Goal: Transaction & Acquisition: Purchase product/service

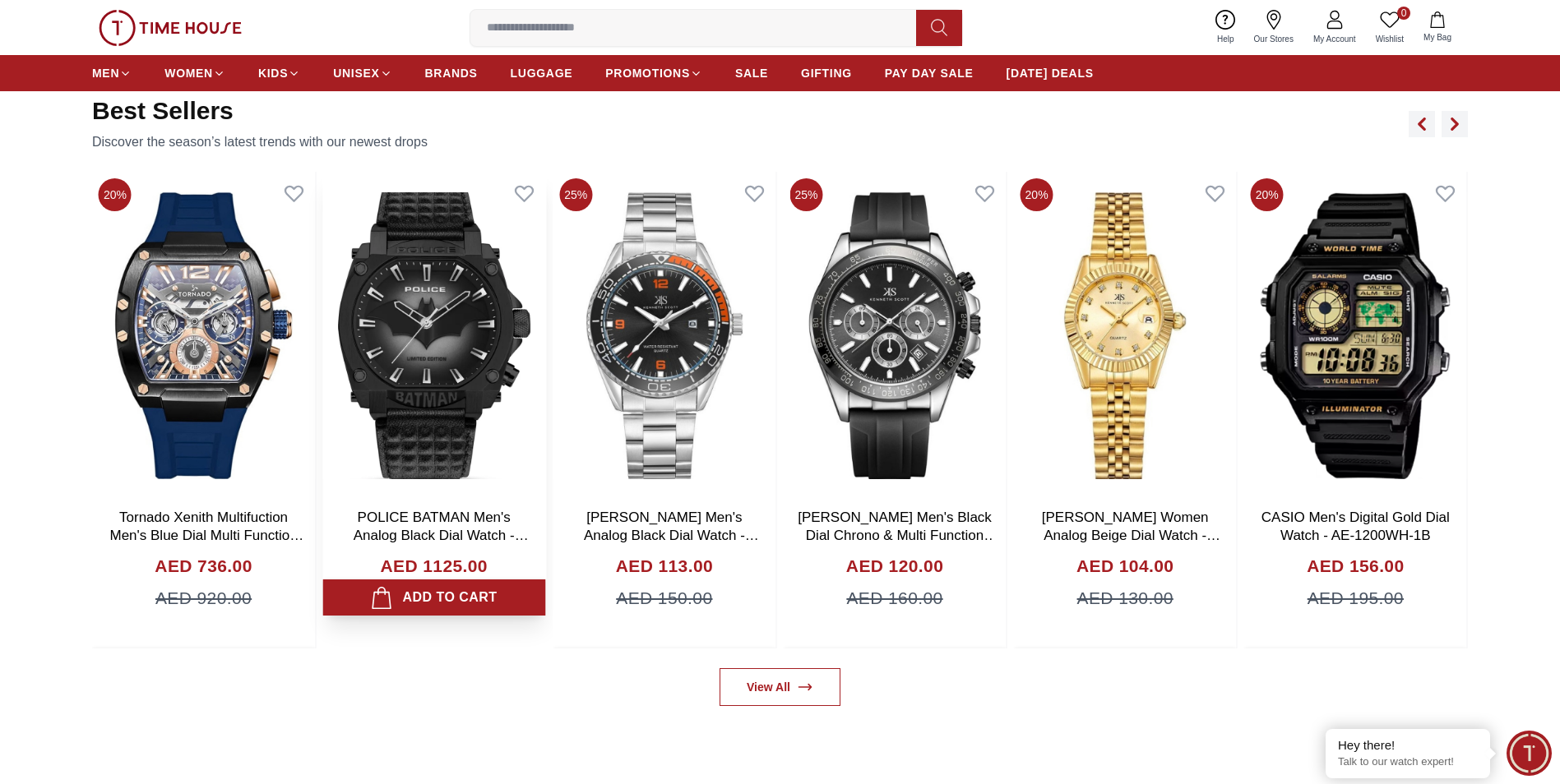
scroll to position [1151, 0]
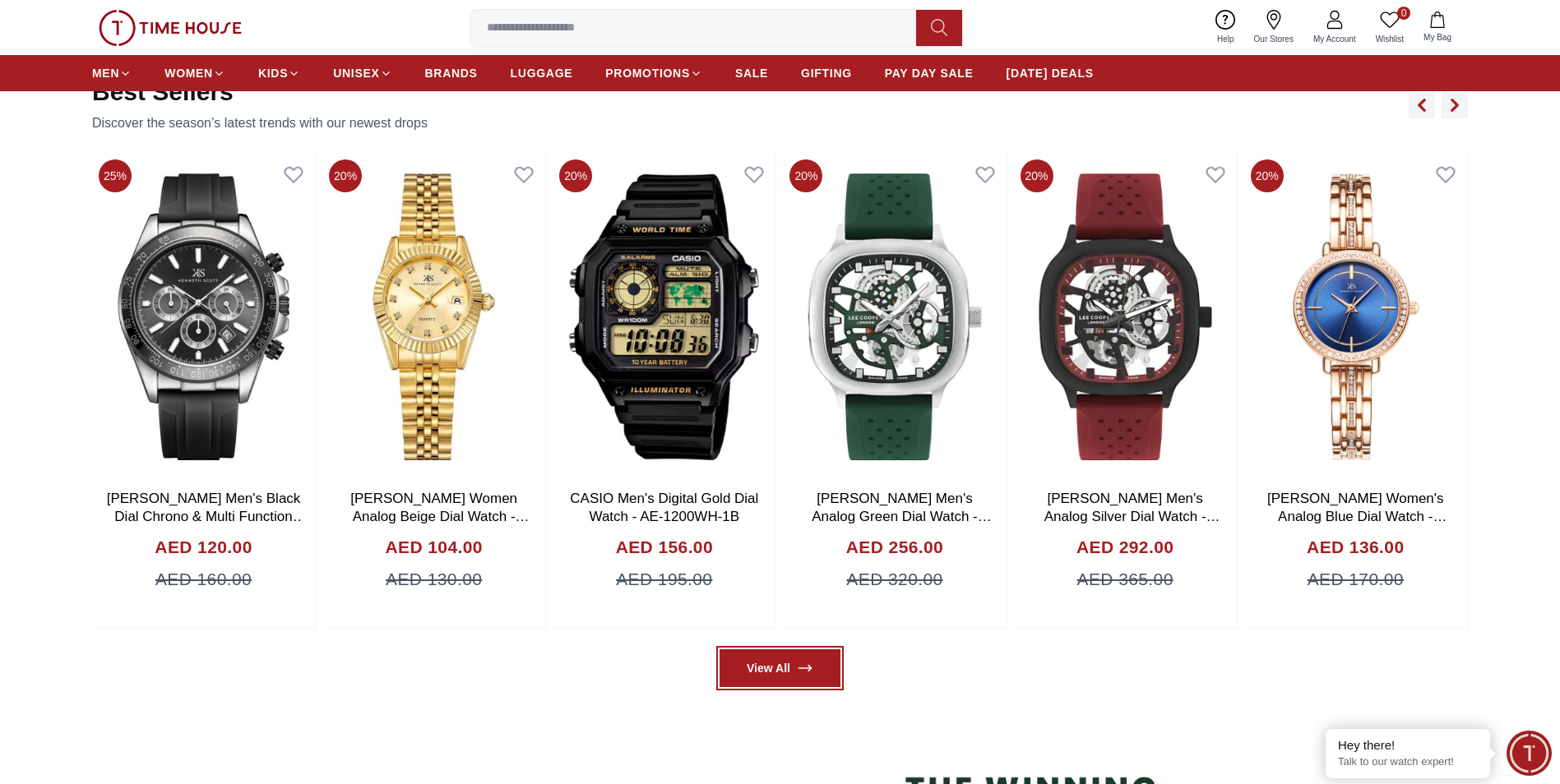
click at [797, 678] on link "View All" at bounding box center [780, 668] width 121 height 38
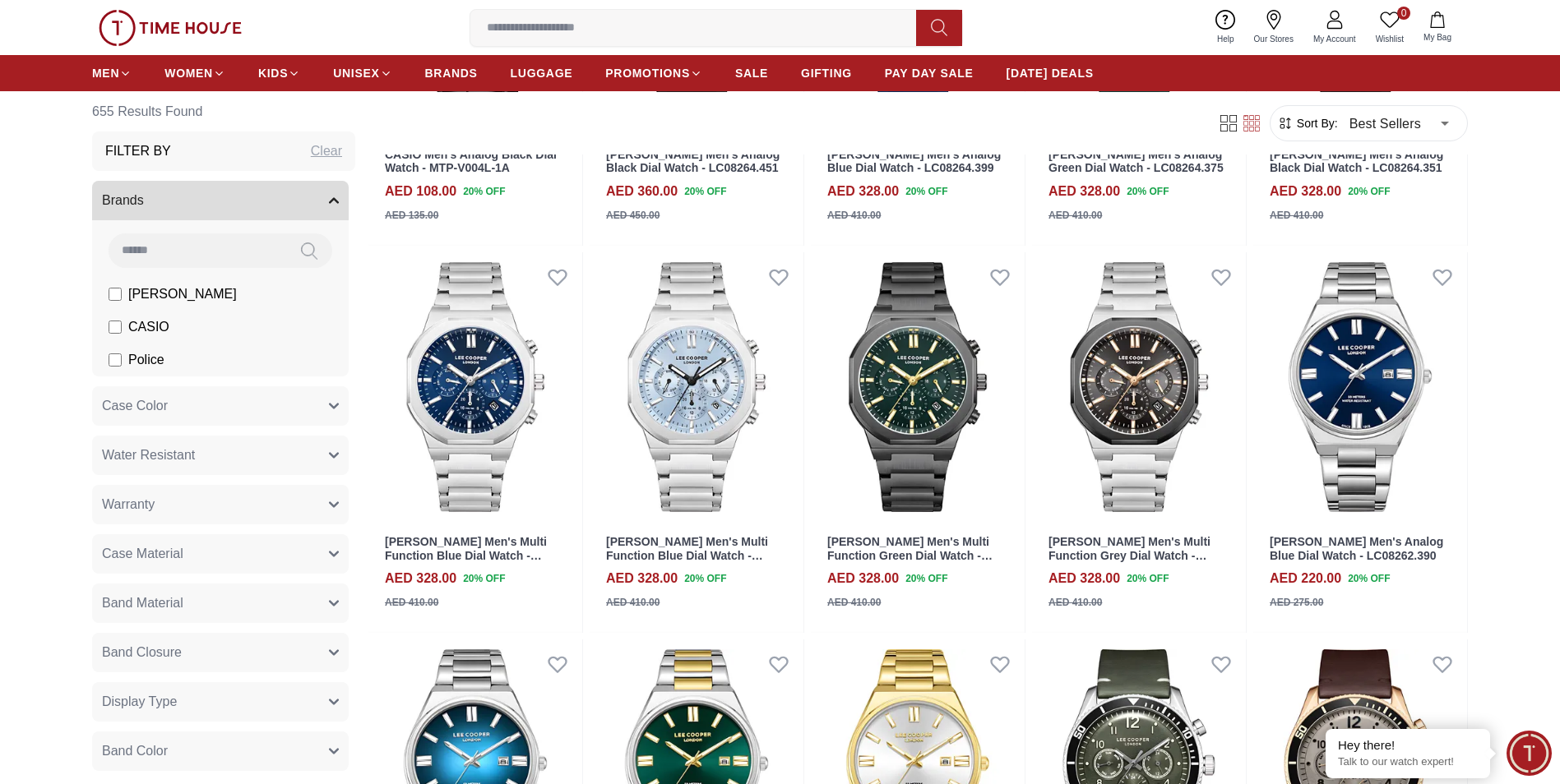
scroll to position [411, 0]
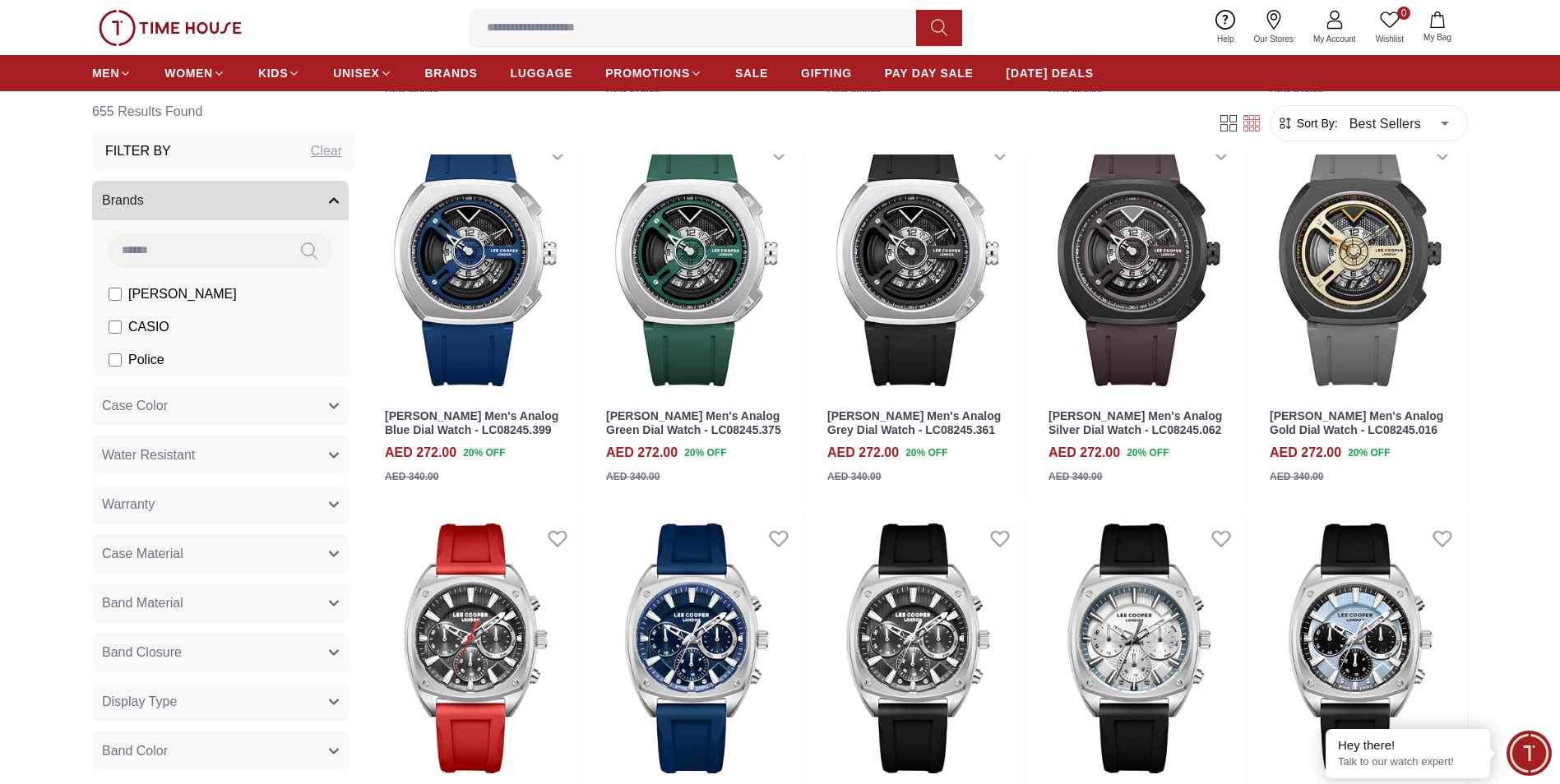
scroll to position [2302, 0]
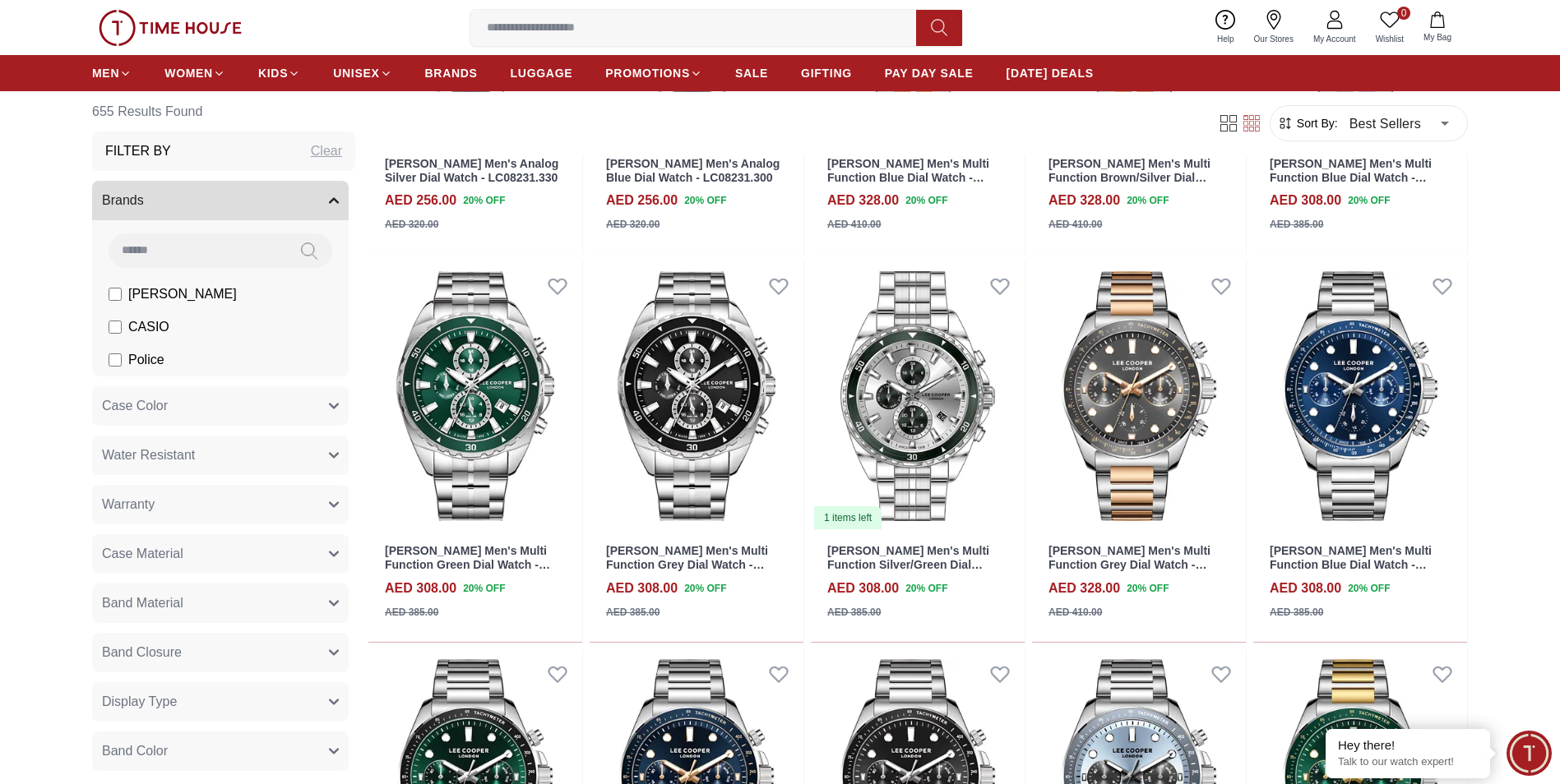
scroll to position [4111, 0]
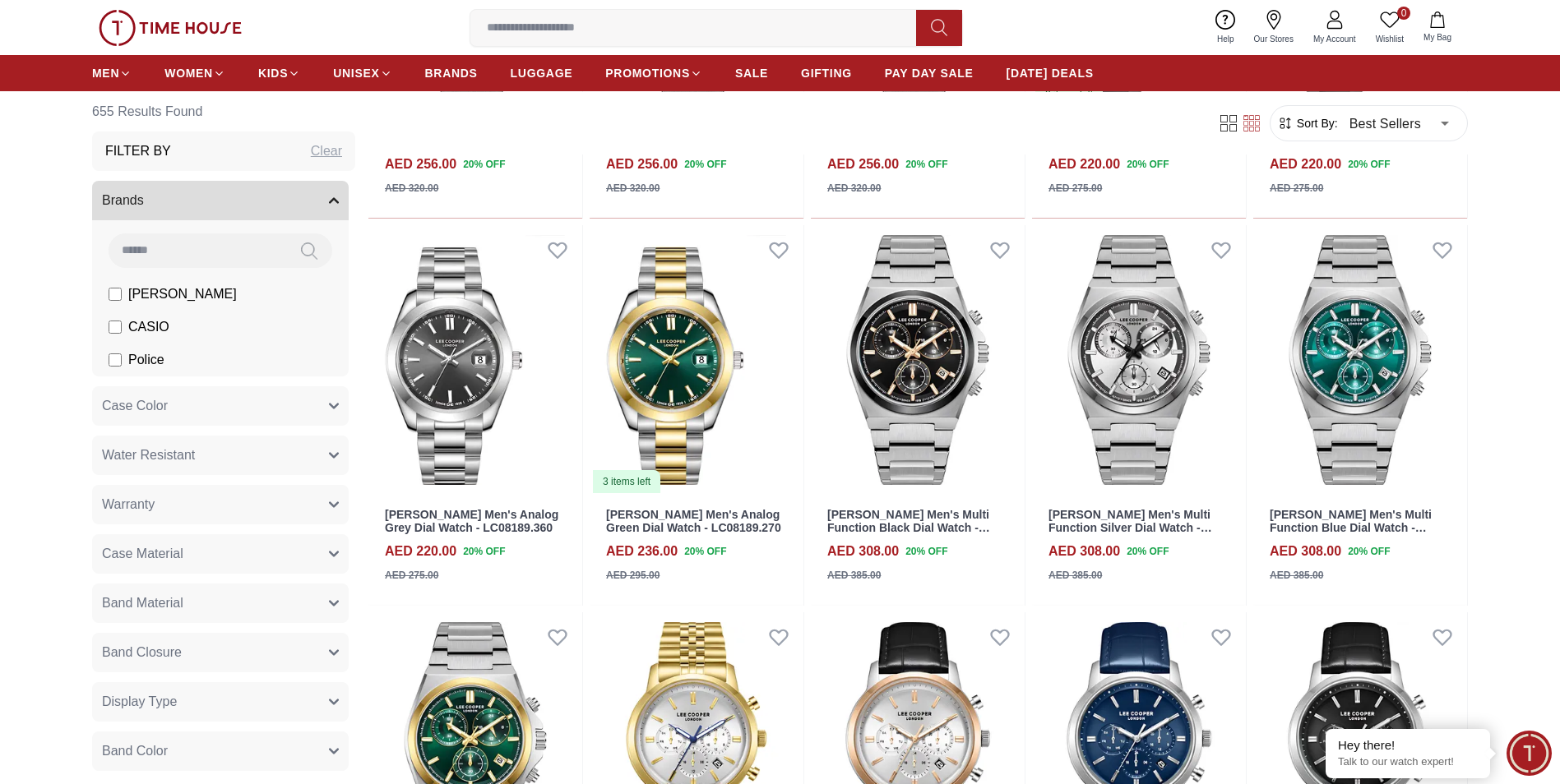
scroll to position [5344, 0]
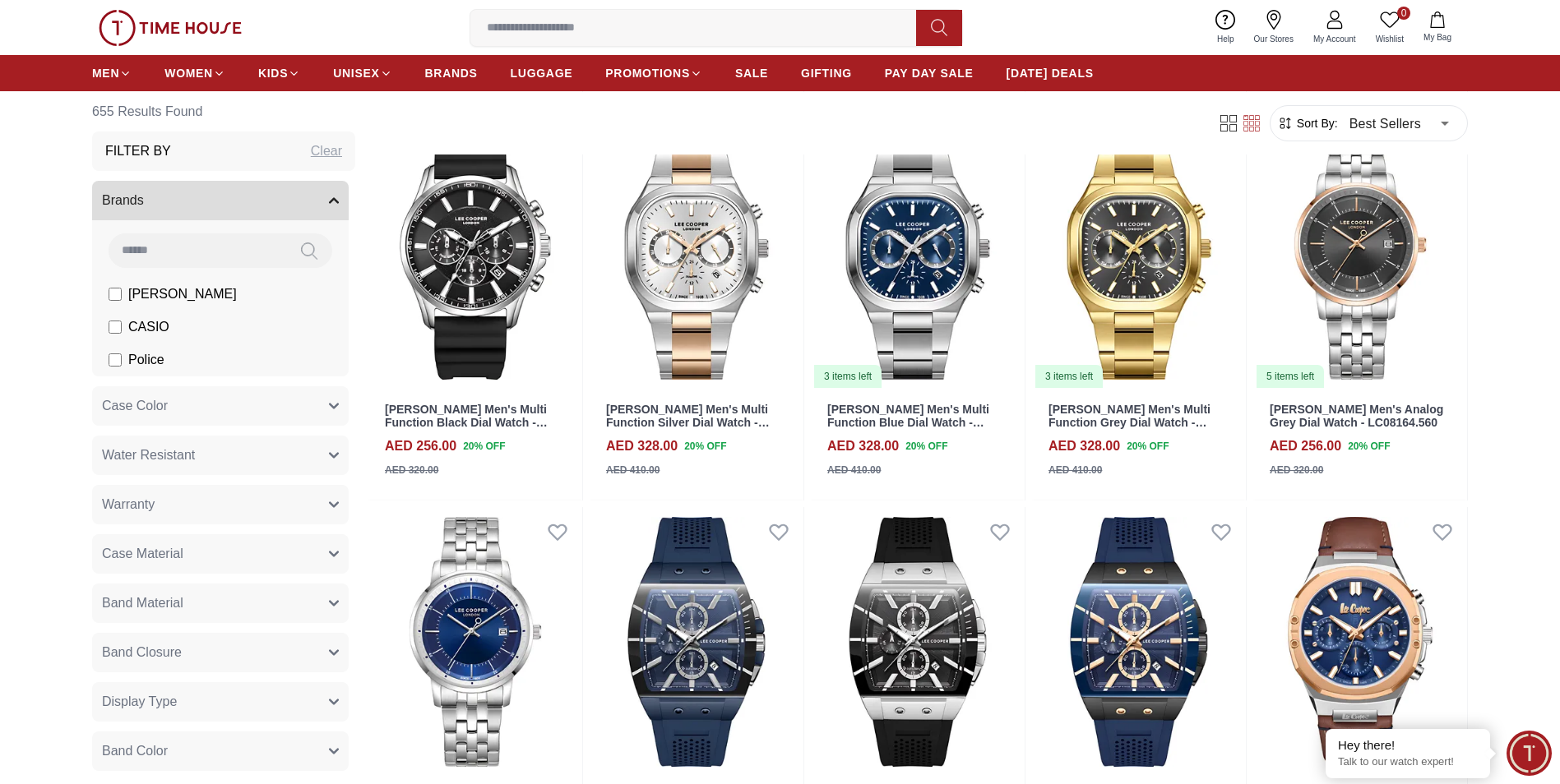
scroll to position [6742, 0]
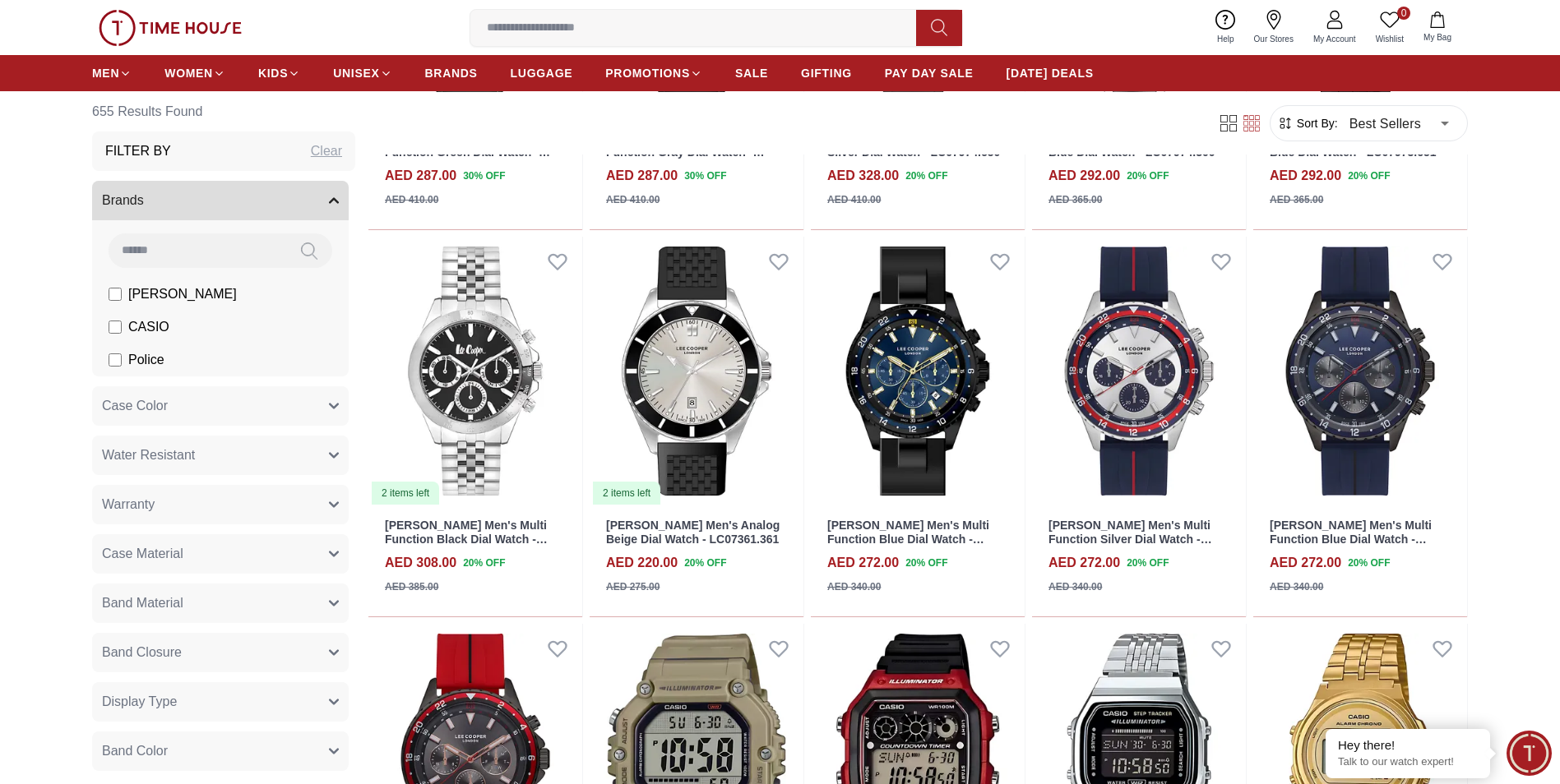
scroll to position [7811, 0]
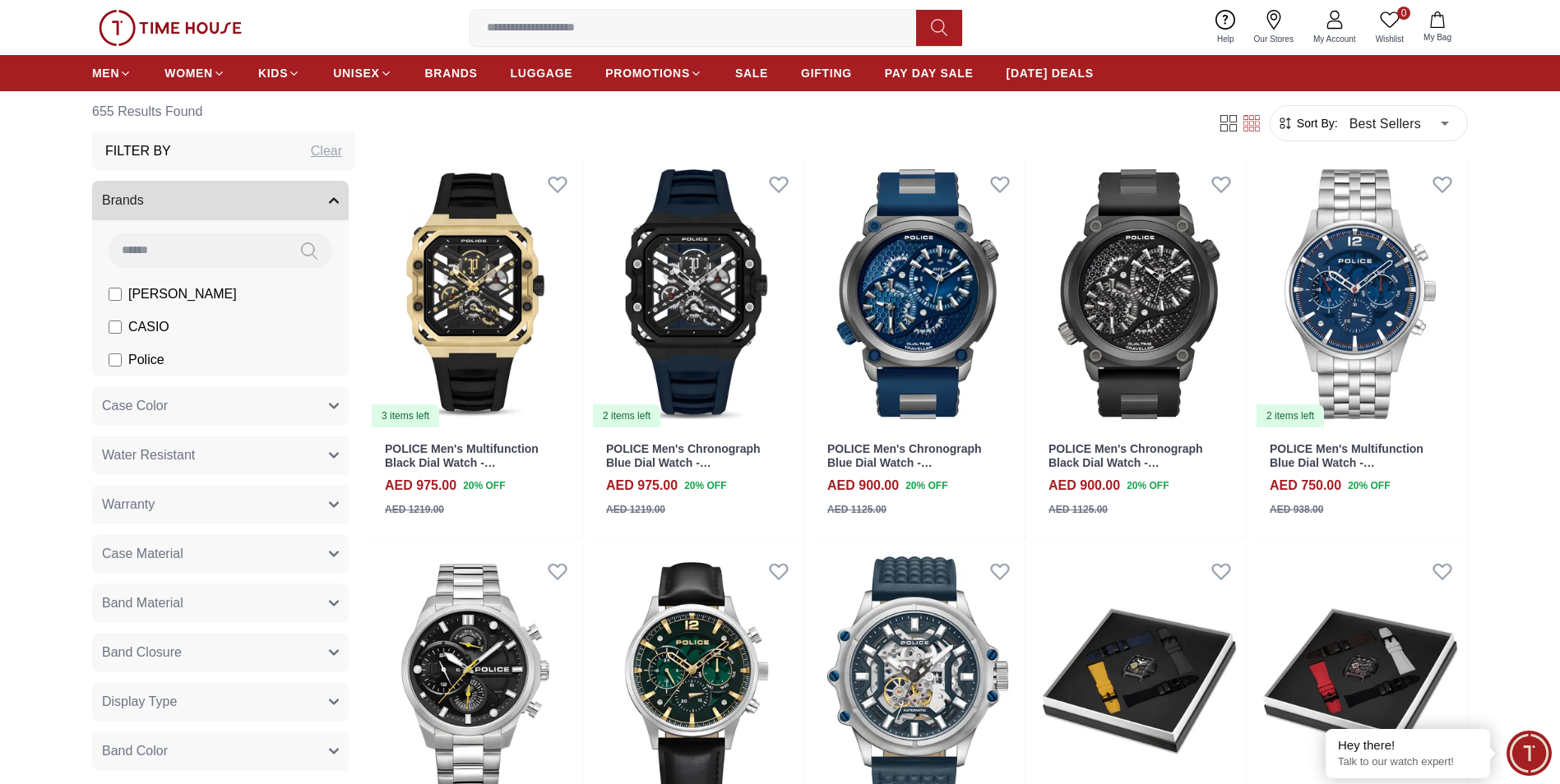
scroll to position [10195, 0]
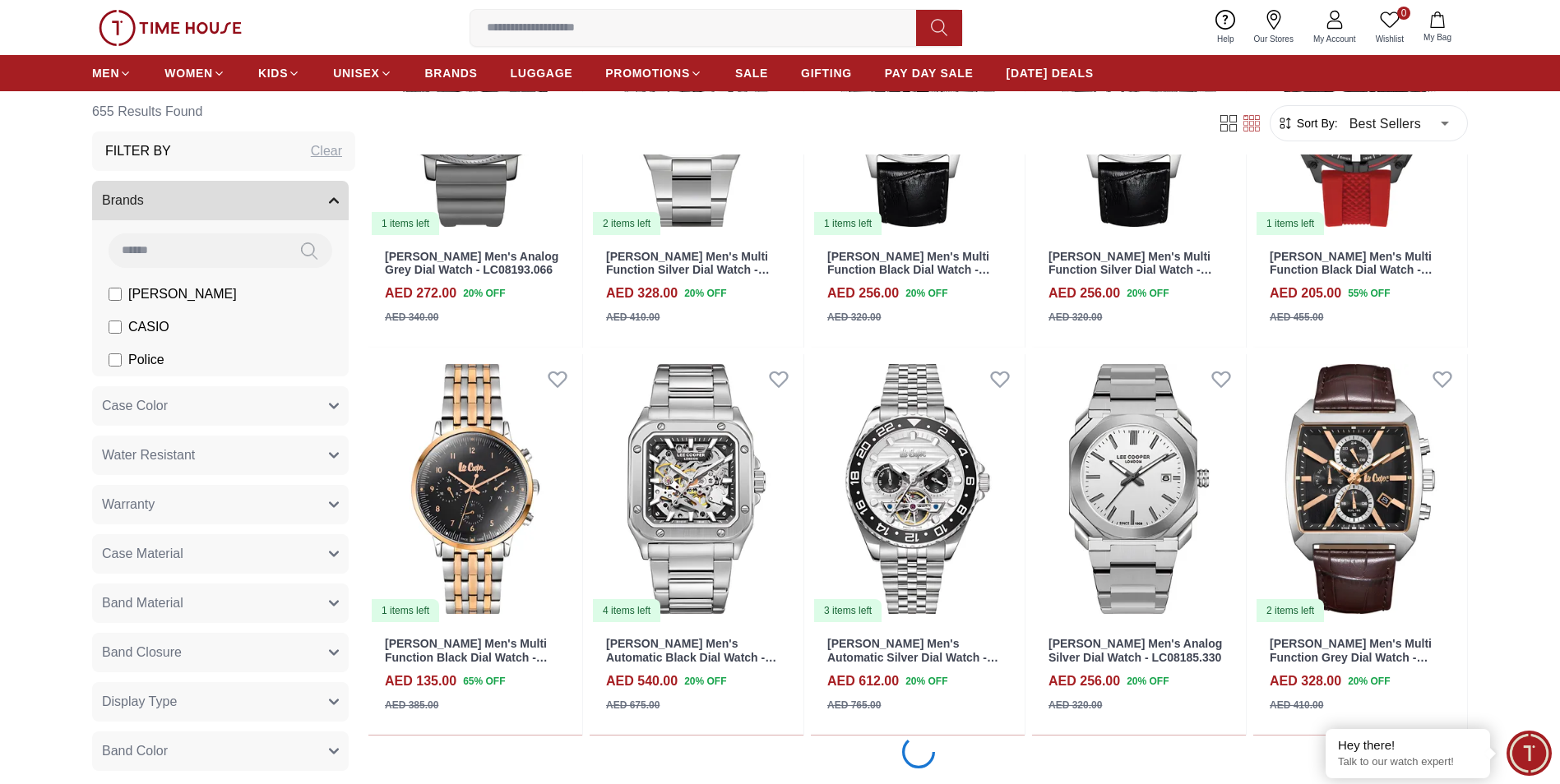
scroll to position [11921, 0]
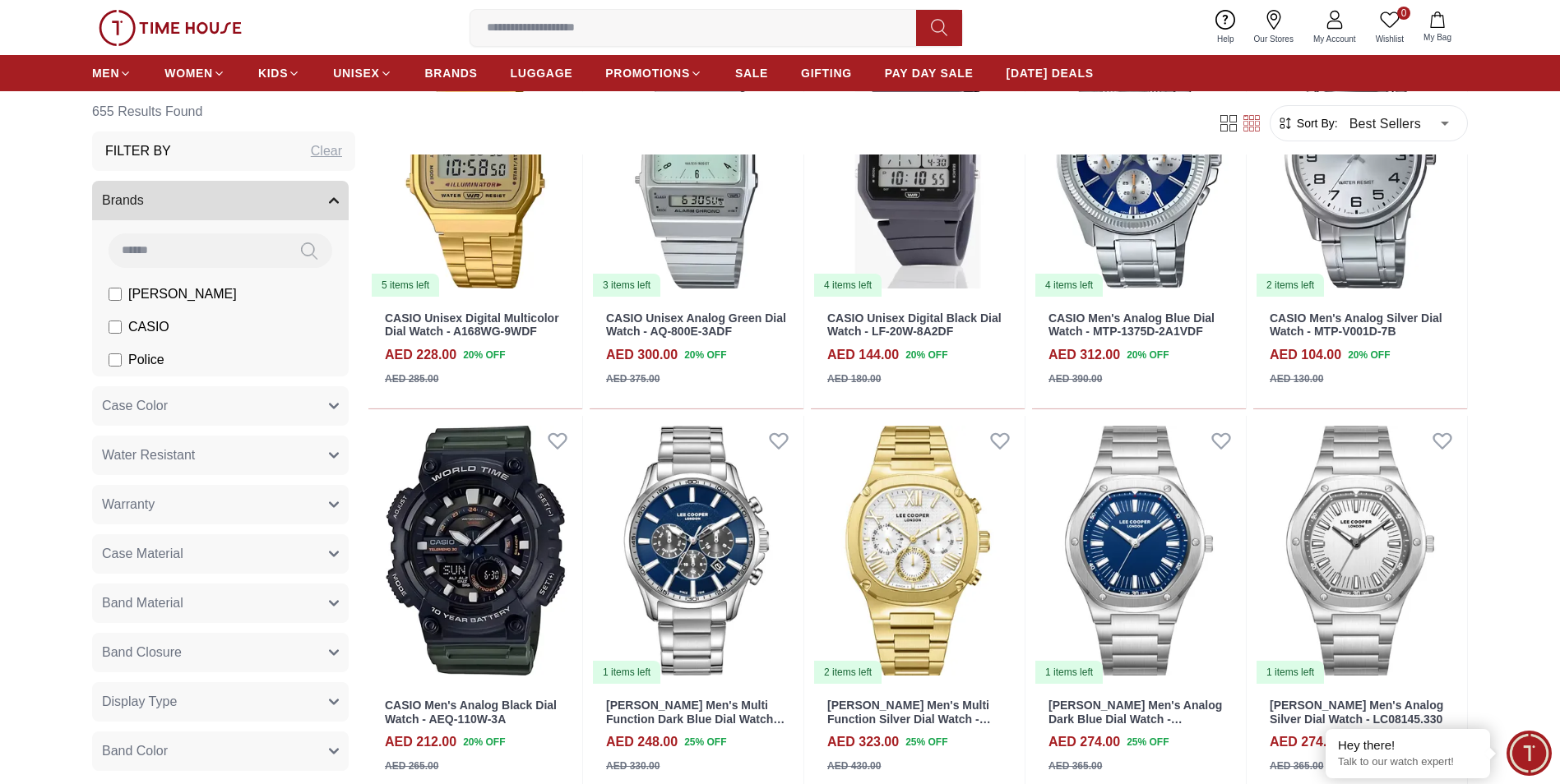
scroll to position [14965, 0]
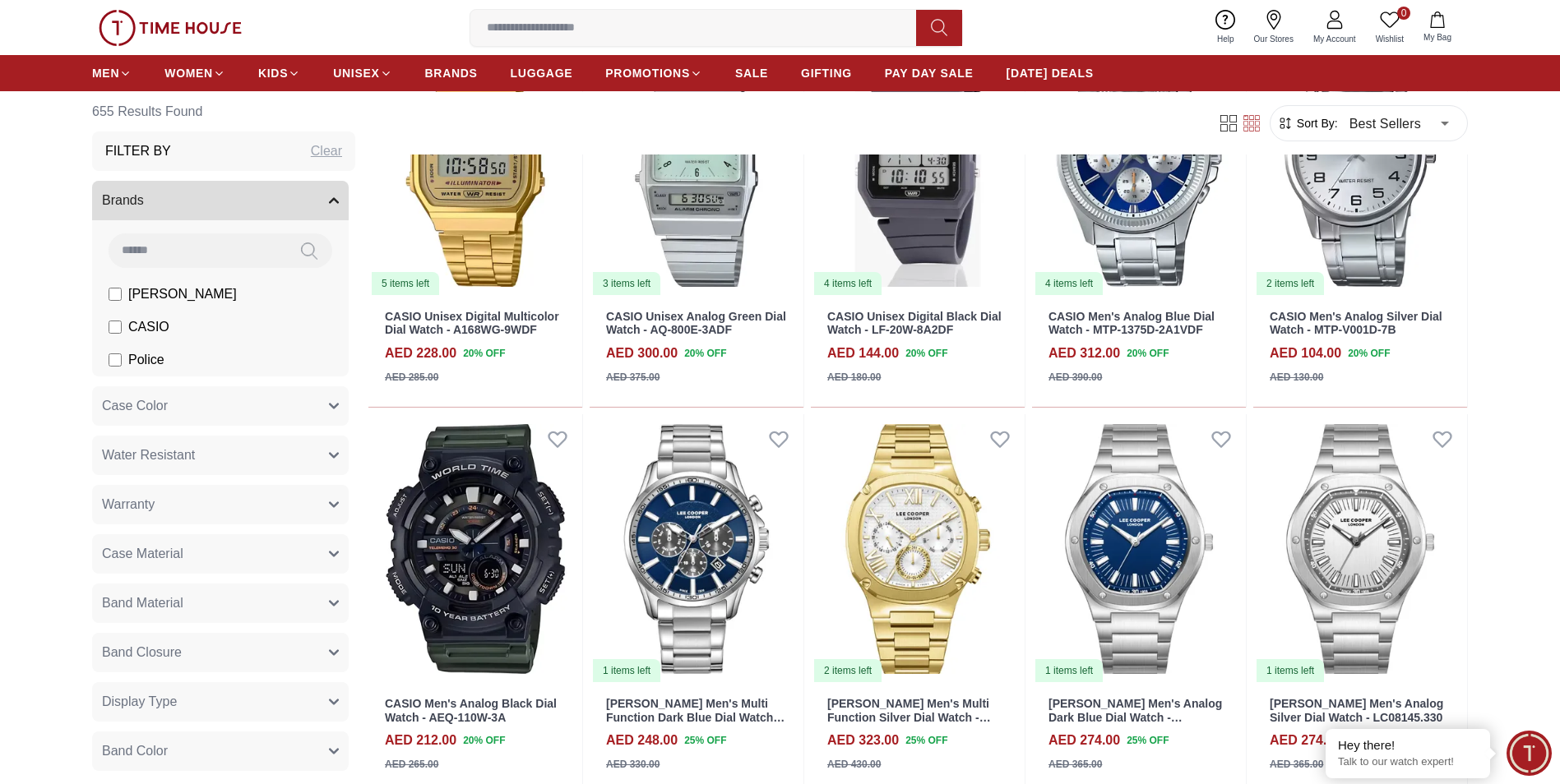
scroll to position [15374, 0]
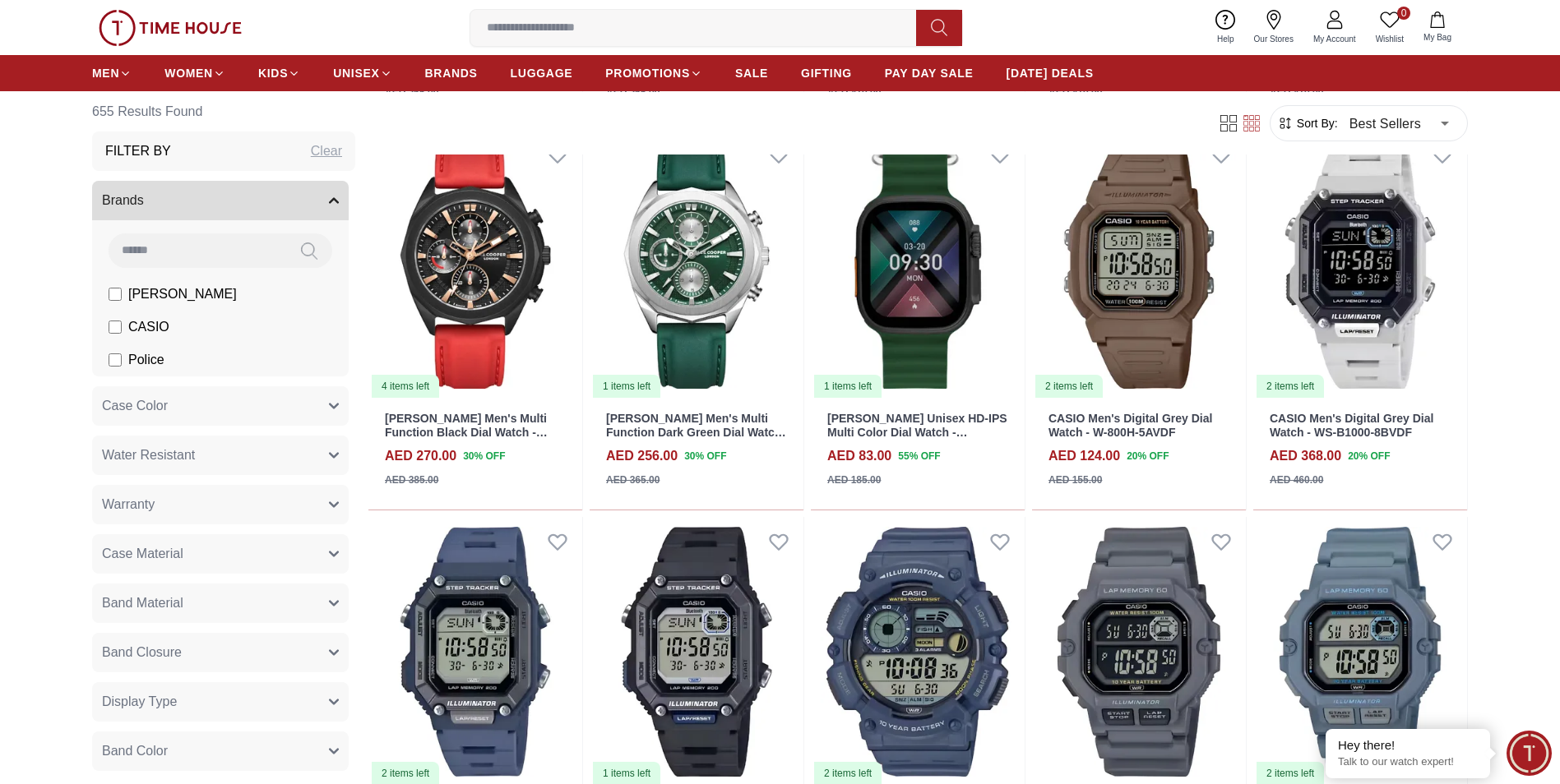
scroll to position [18005, 0]
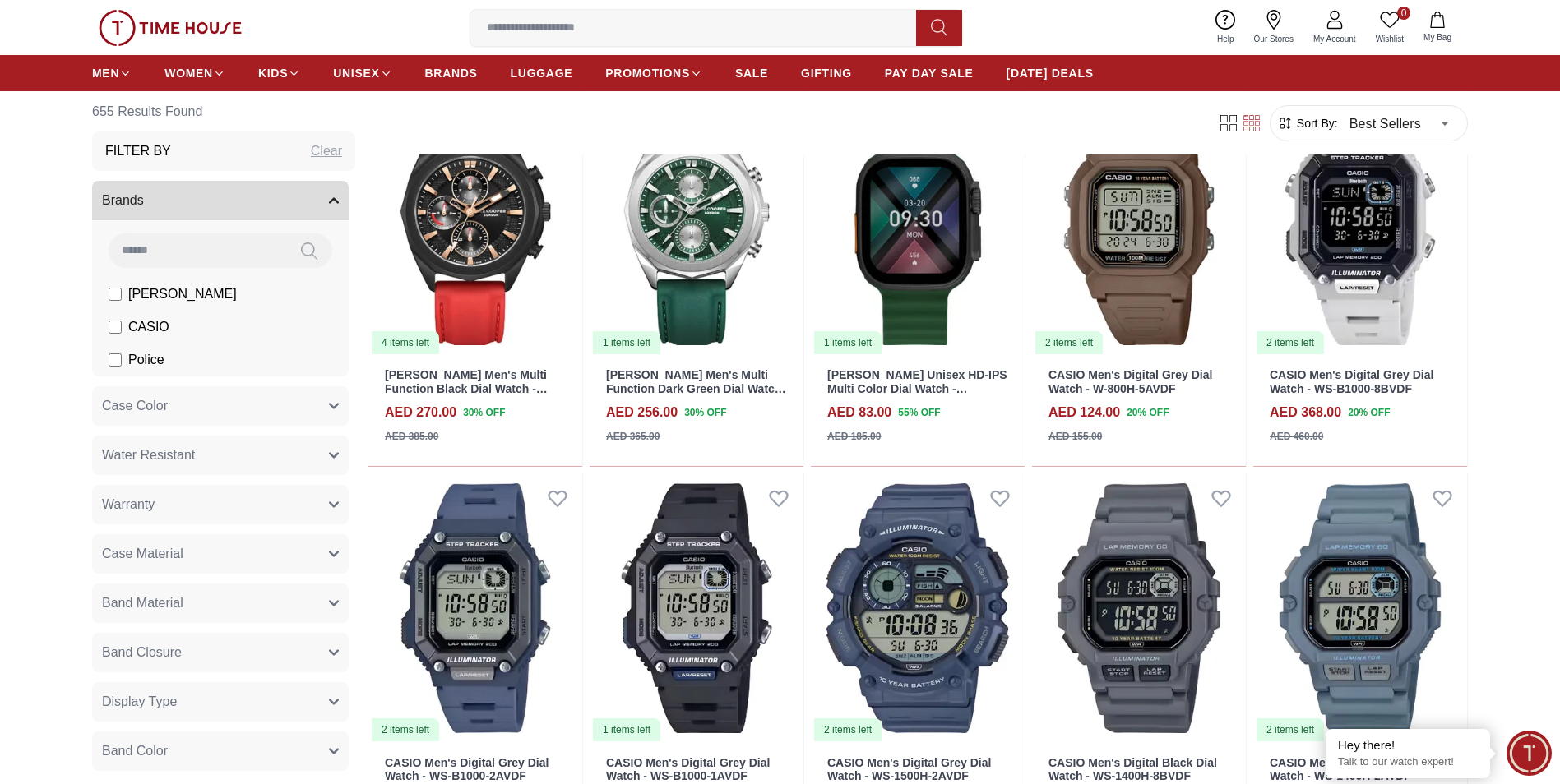
scroll to position [18499, 0]
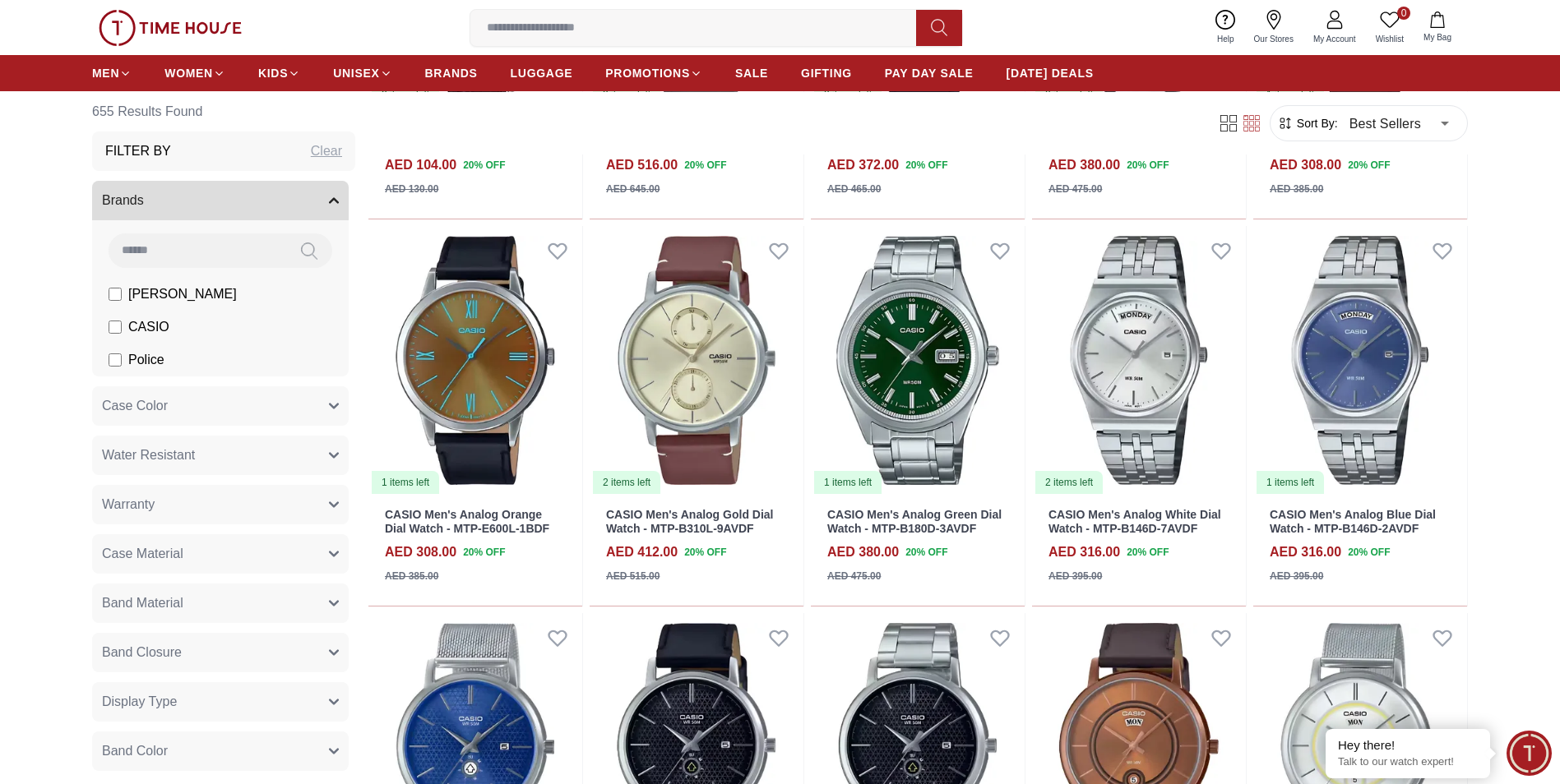
scroll to position [21204, 0]
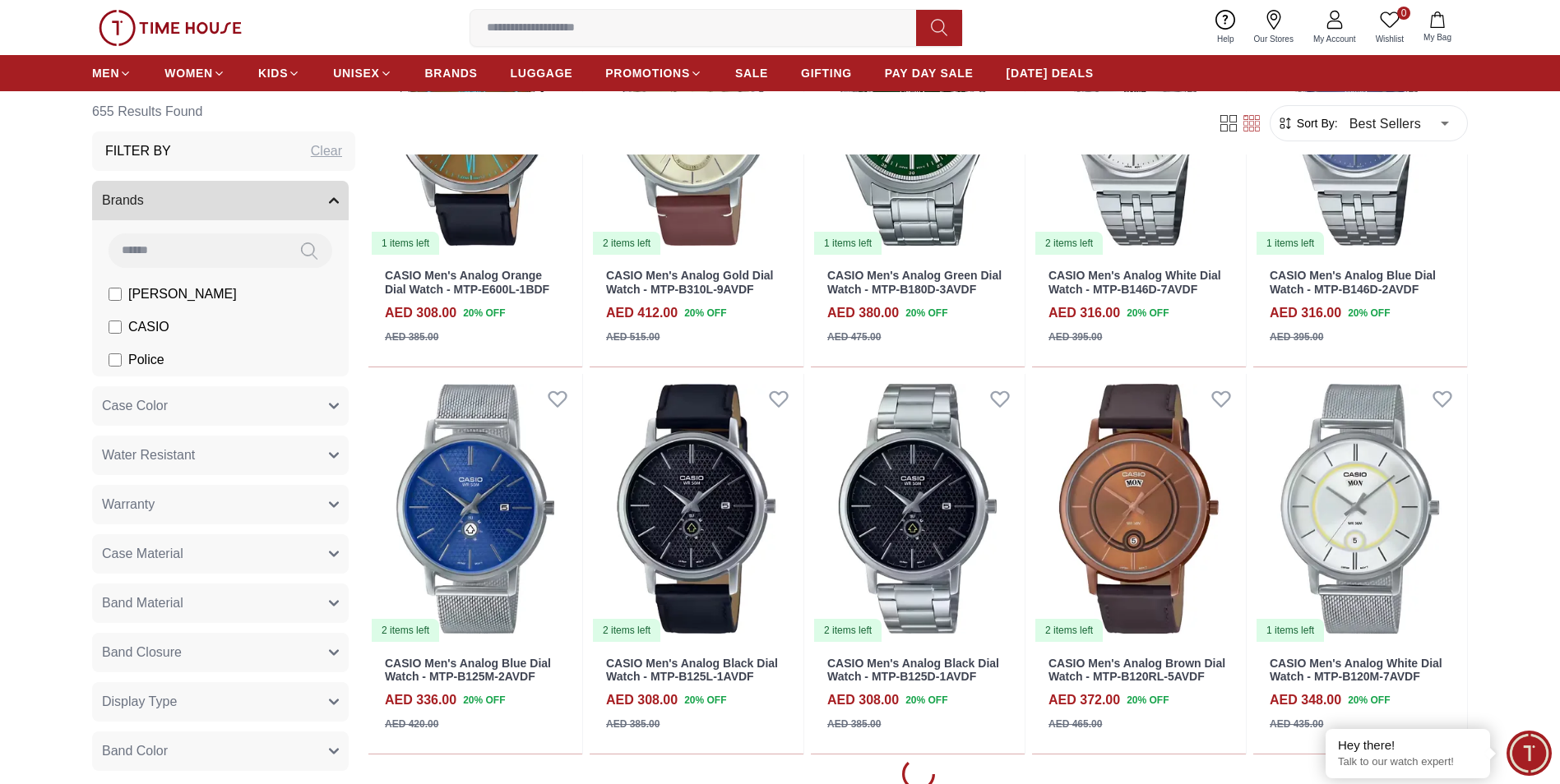
scroll to position [21842, 0]
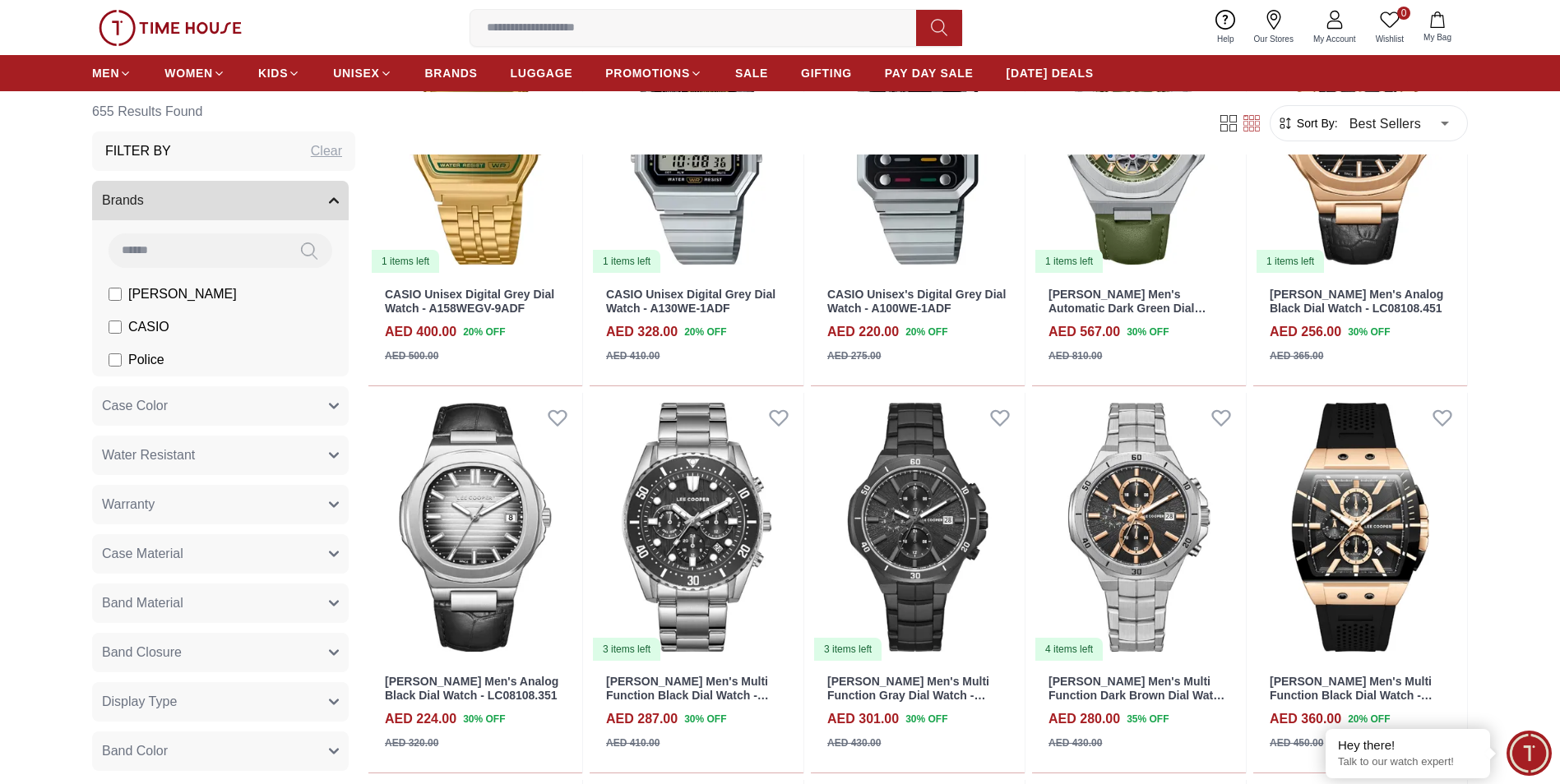
scroll to position [23997, 0]
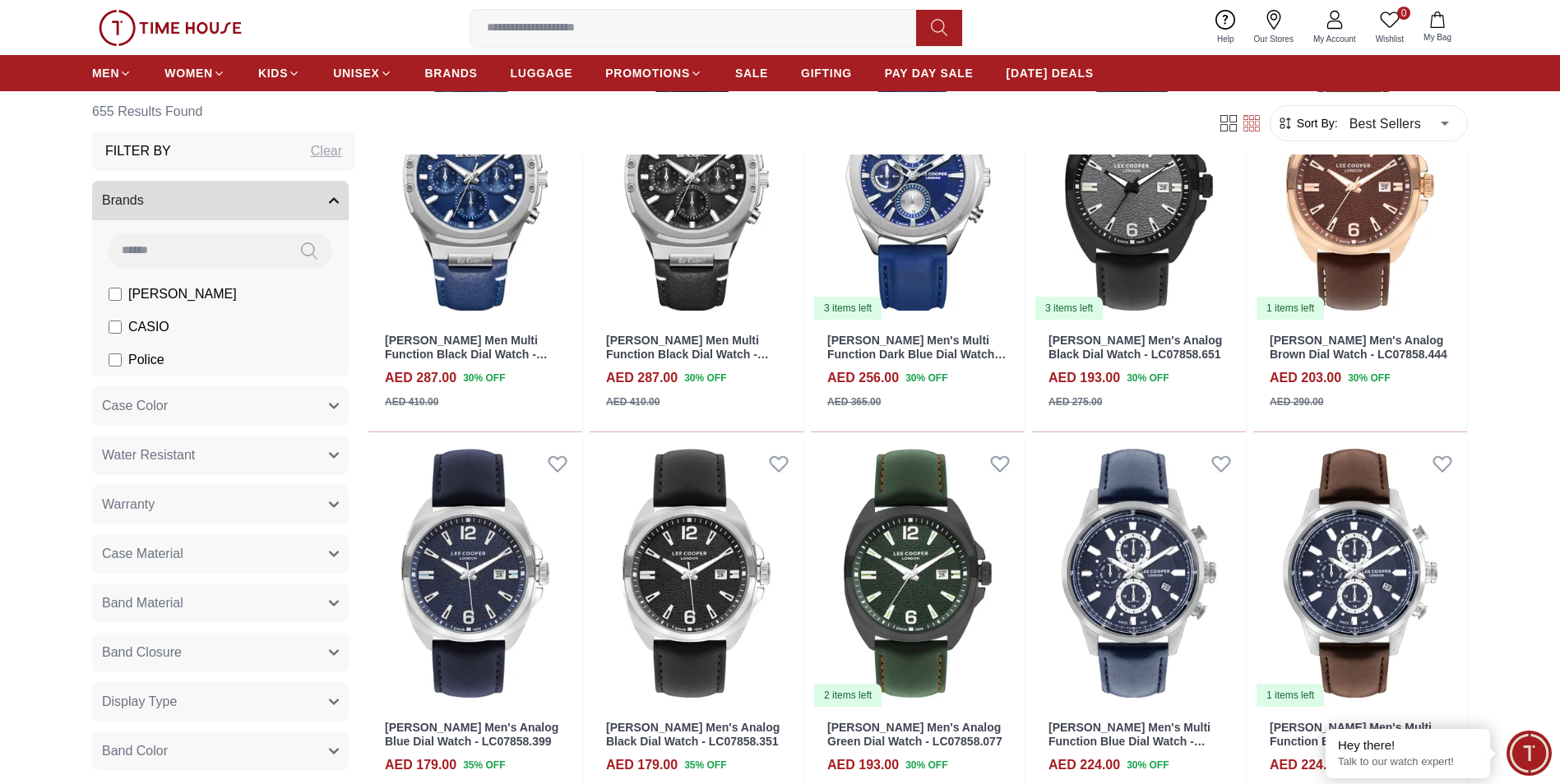
scroll to position [25794, 0]
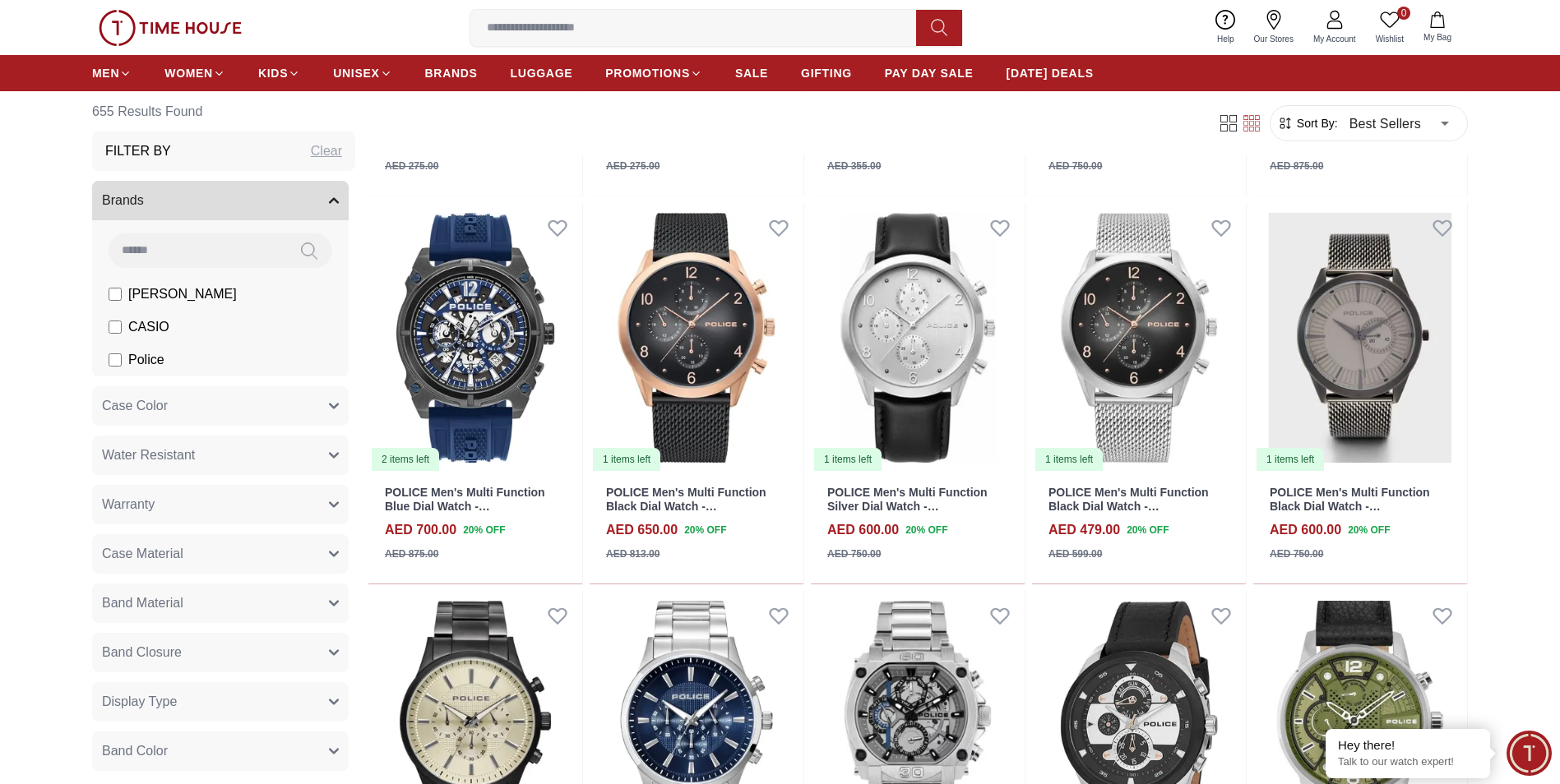
scroll to position [27300, 0]
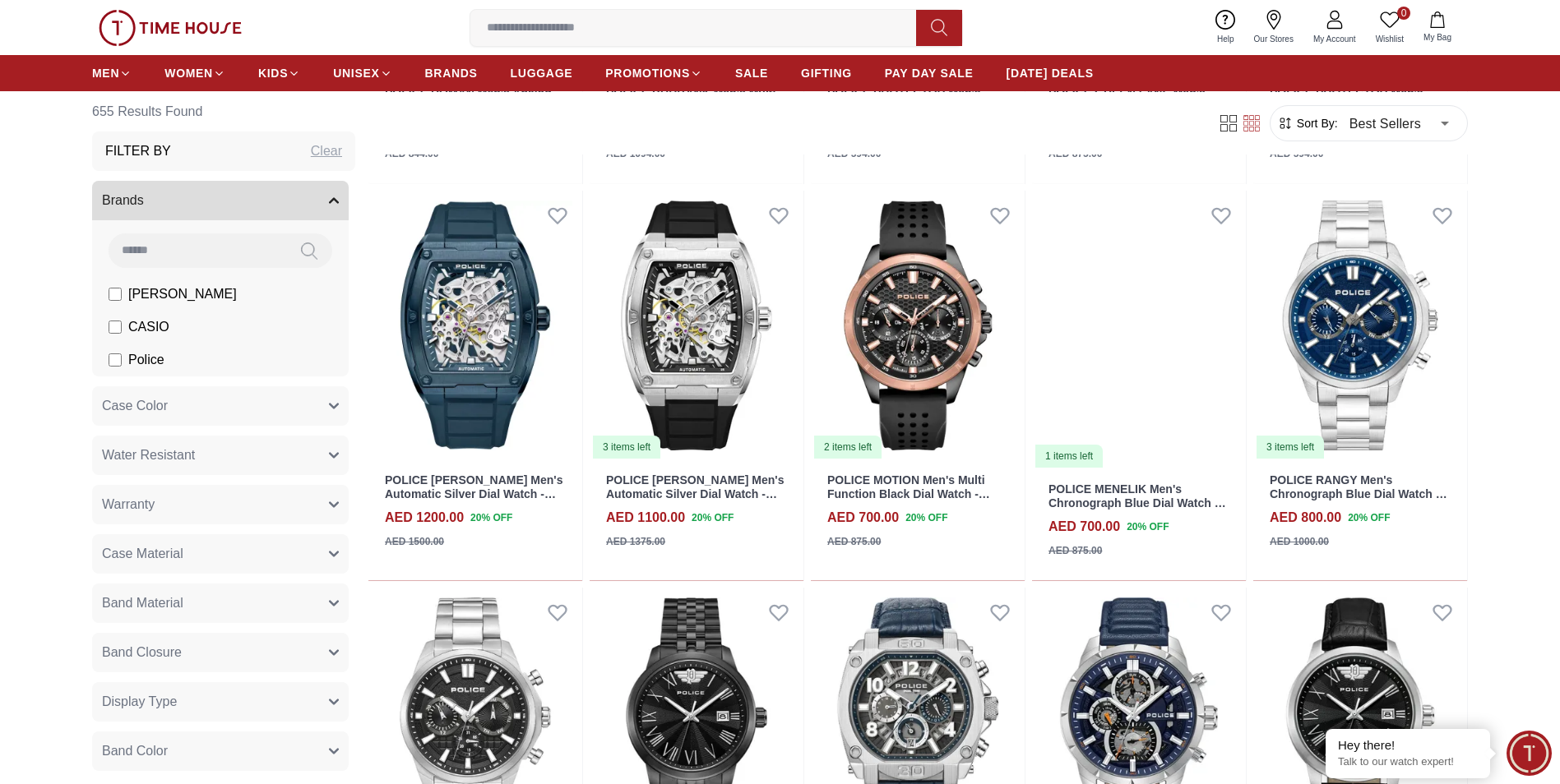
scroll to position [28963, 0]
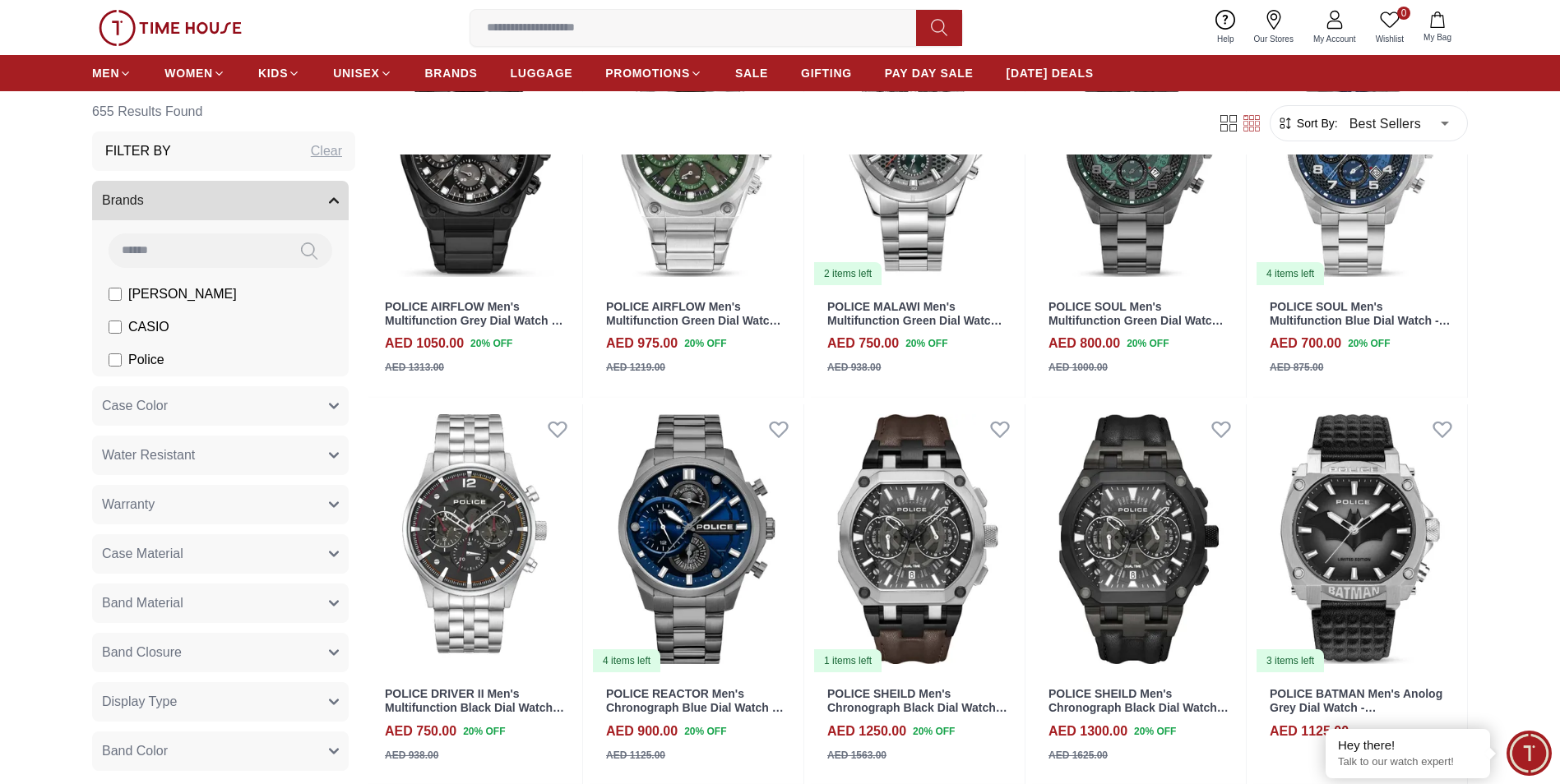
scroll to position [30363, 0]
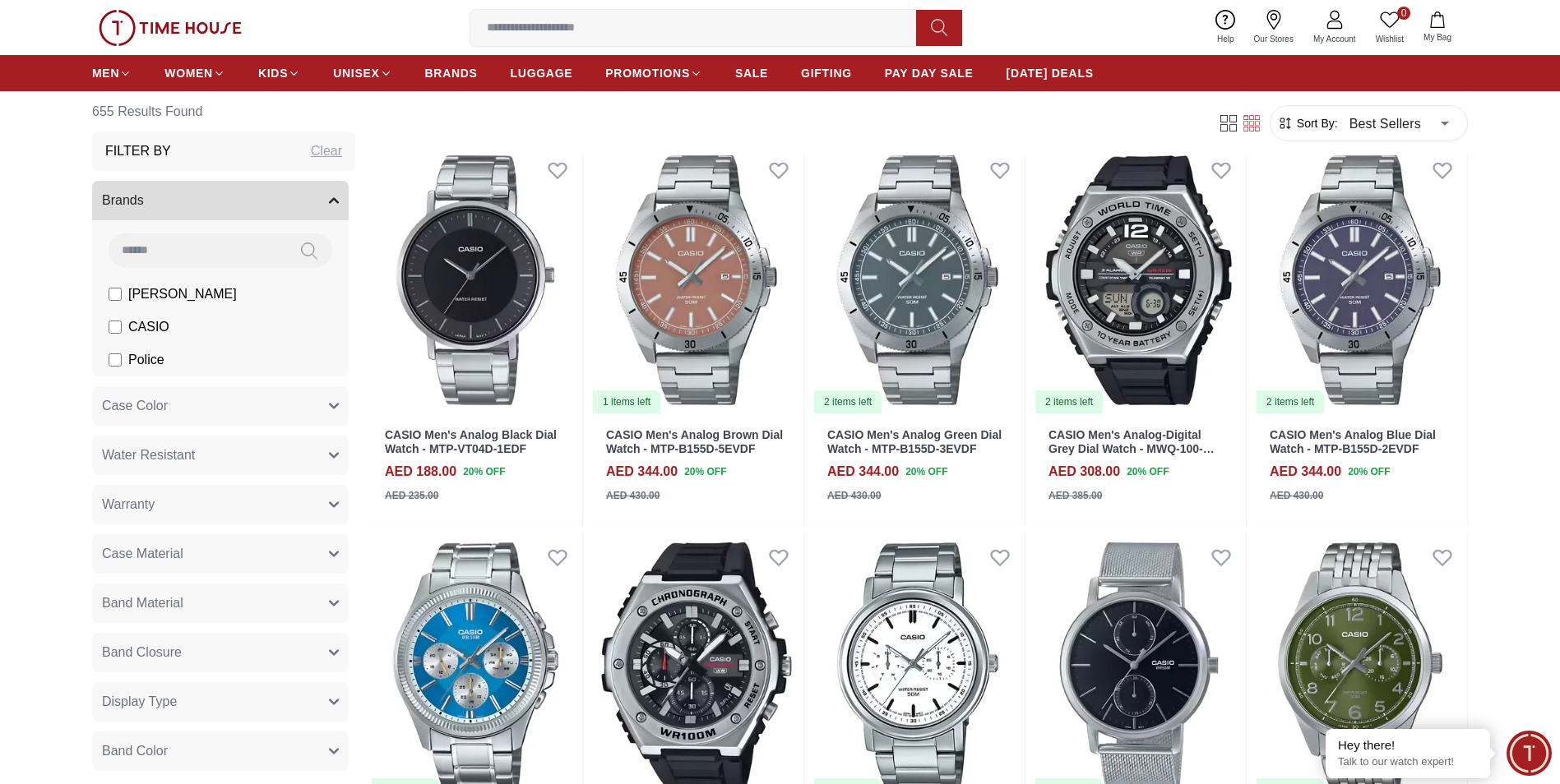
scroll to position [32033, 0]
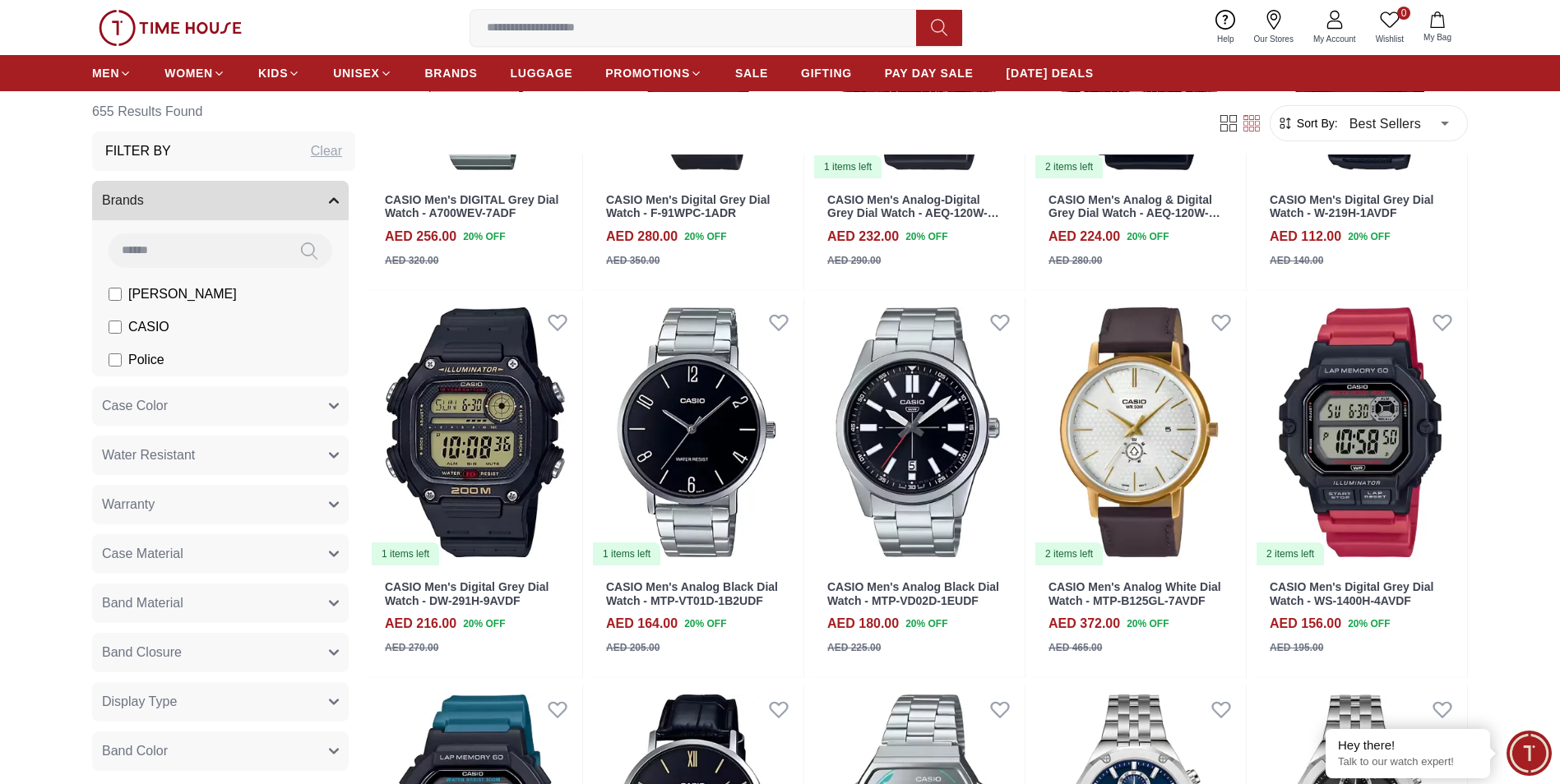
scroll to position [33734, 0]
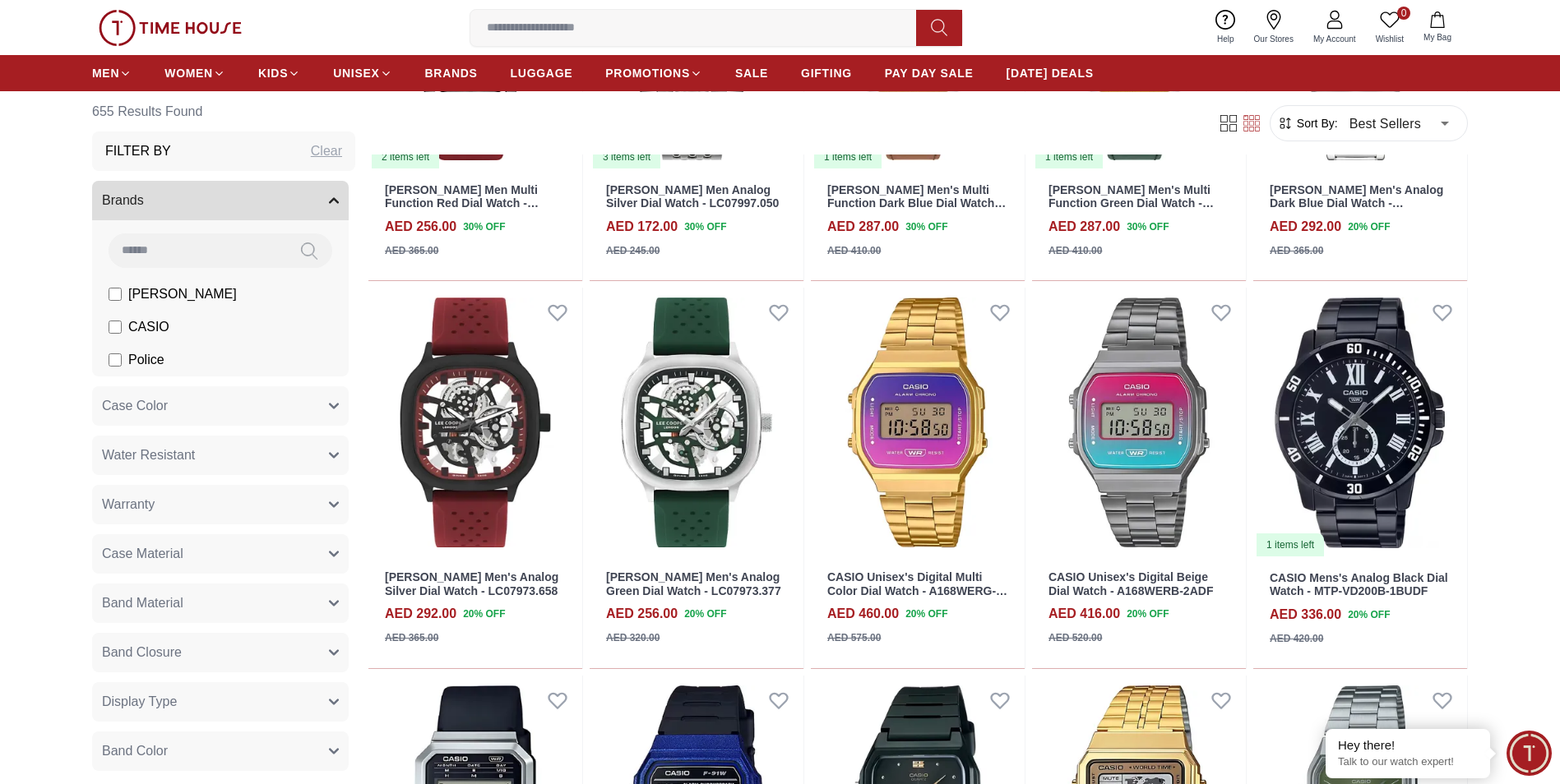
scroll to position [35027, 0]
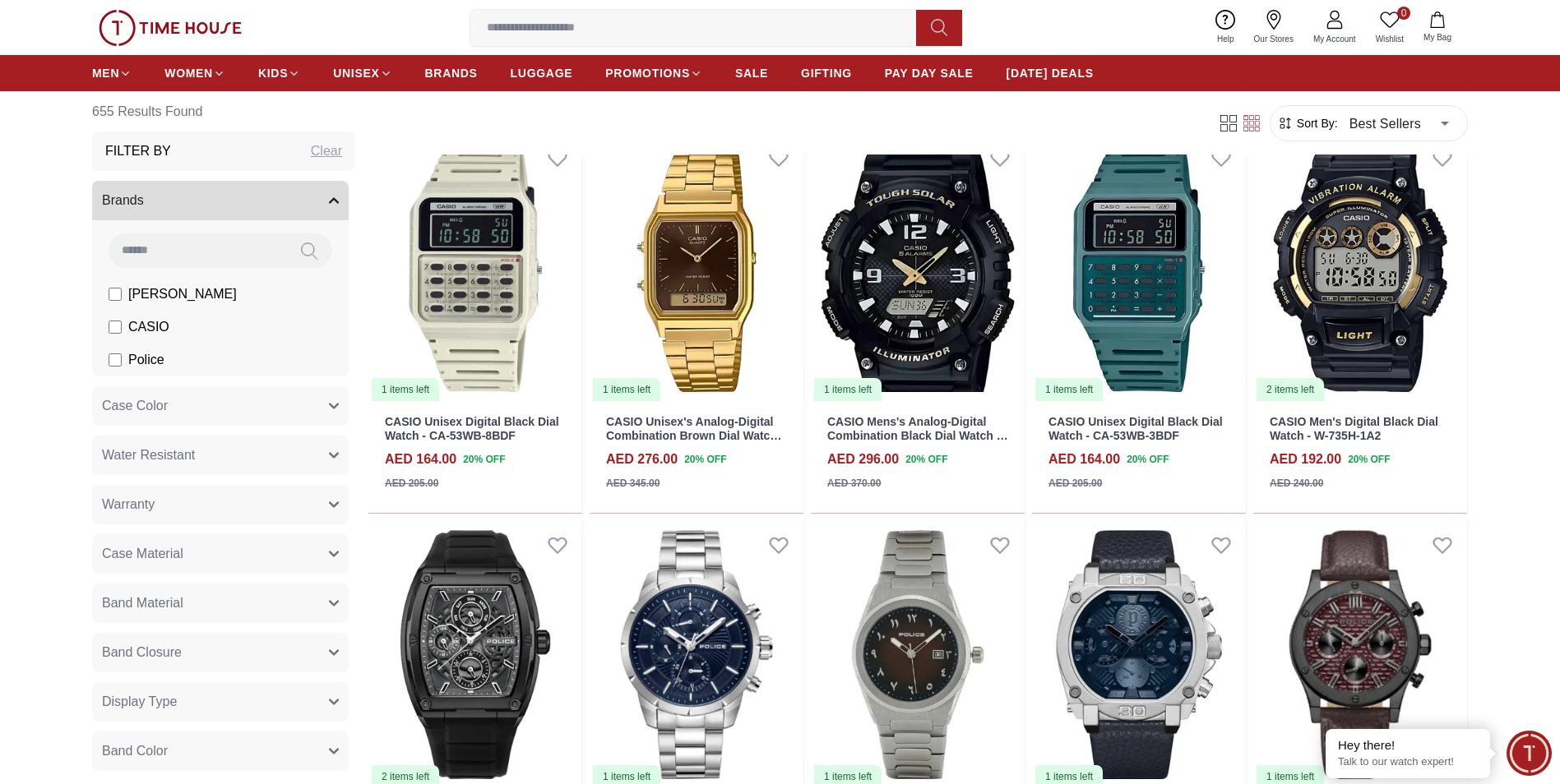
scroll to position [36753, 0]
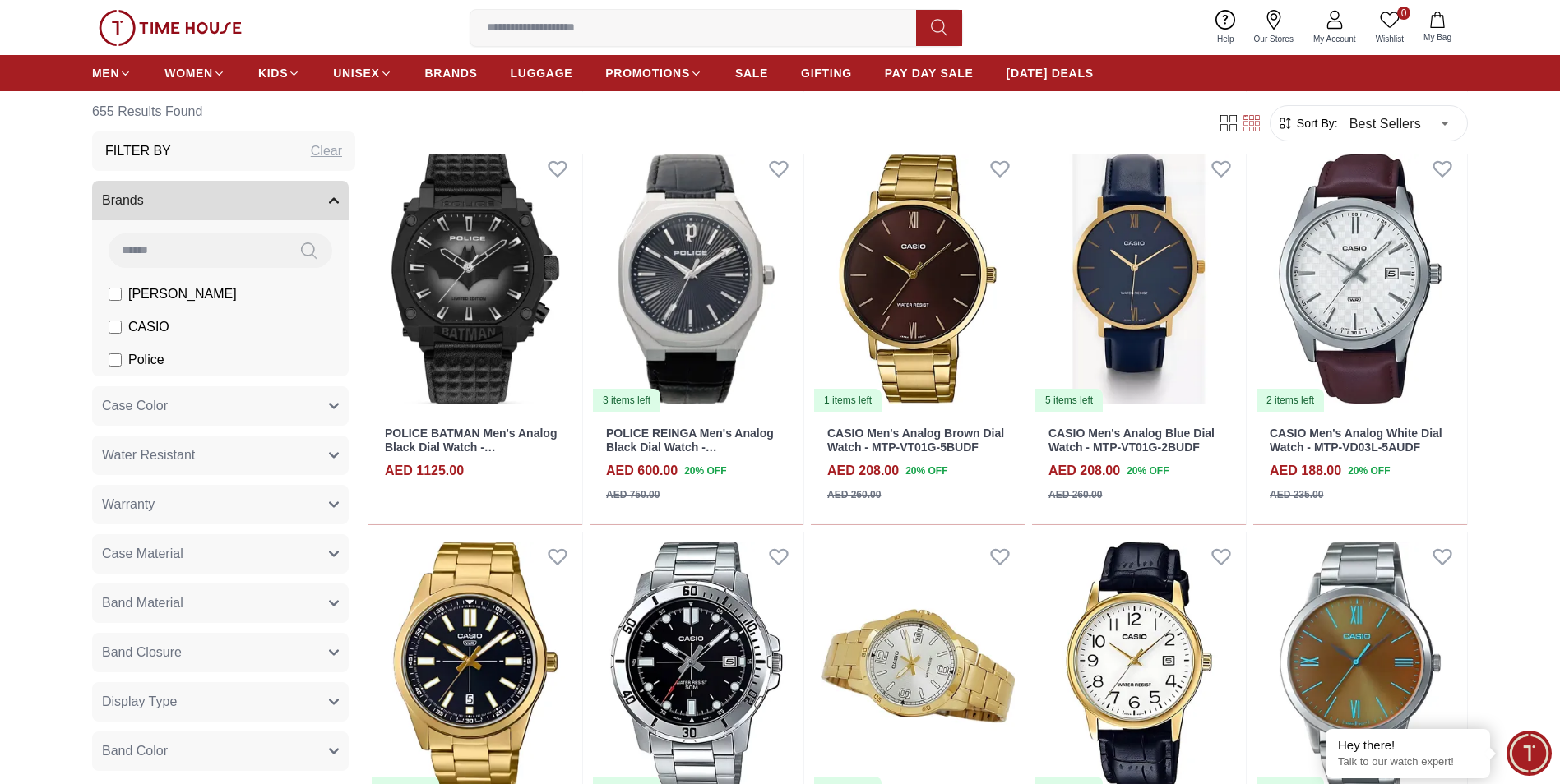
scroll to position [37822, 0]
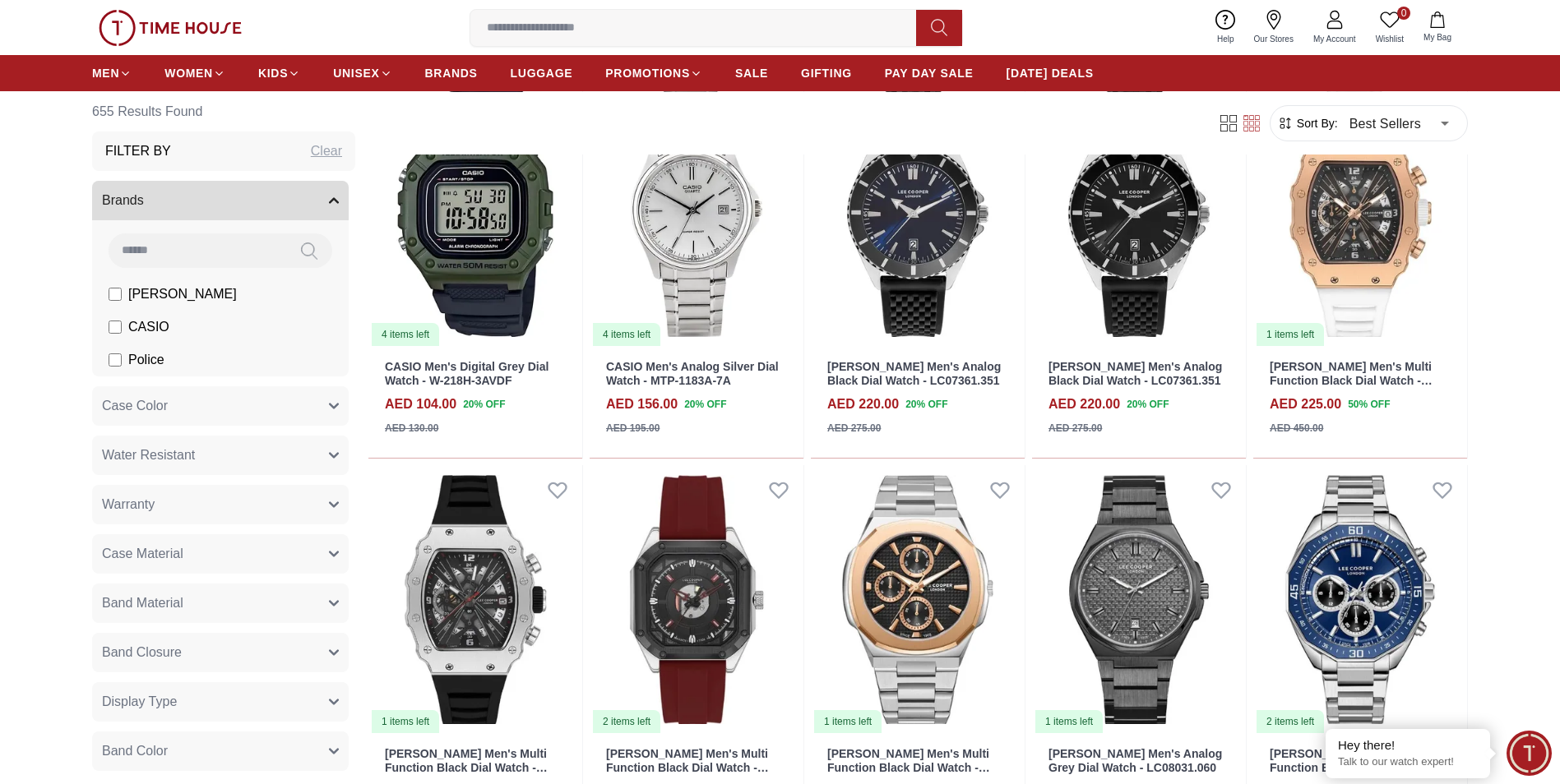
scroll to position [39385, 0]
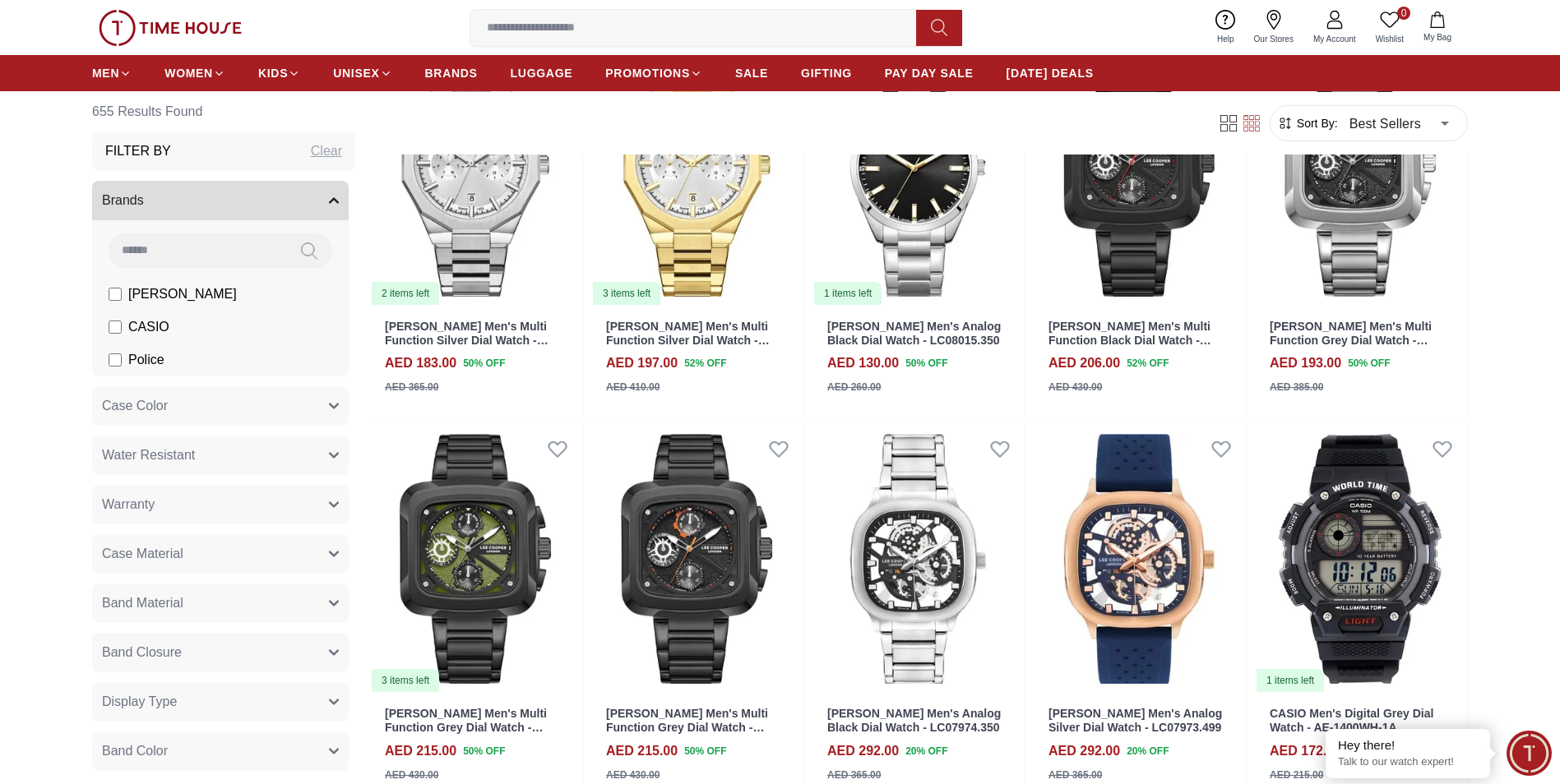
scroll to position [41111, 0]
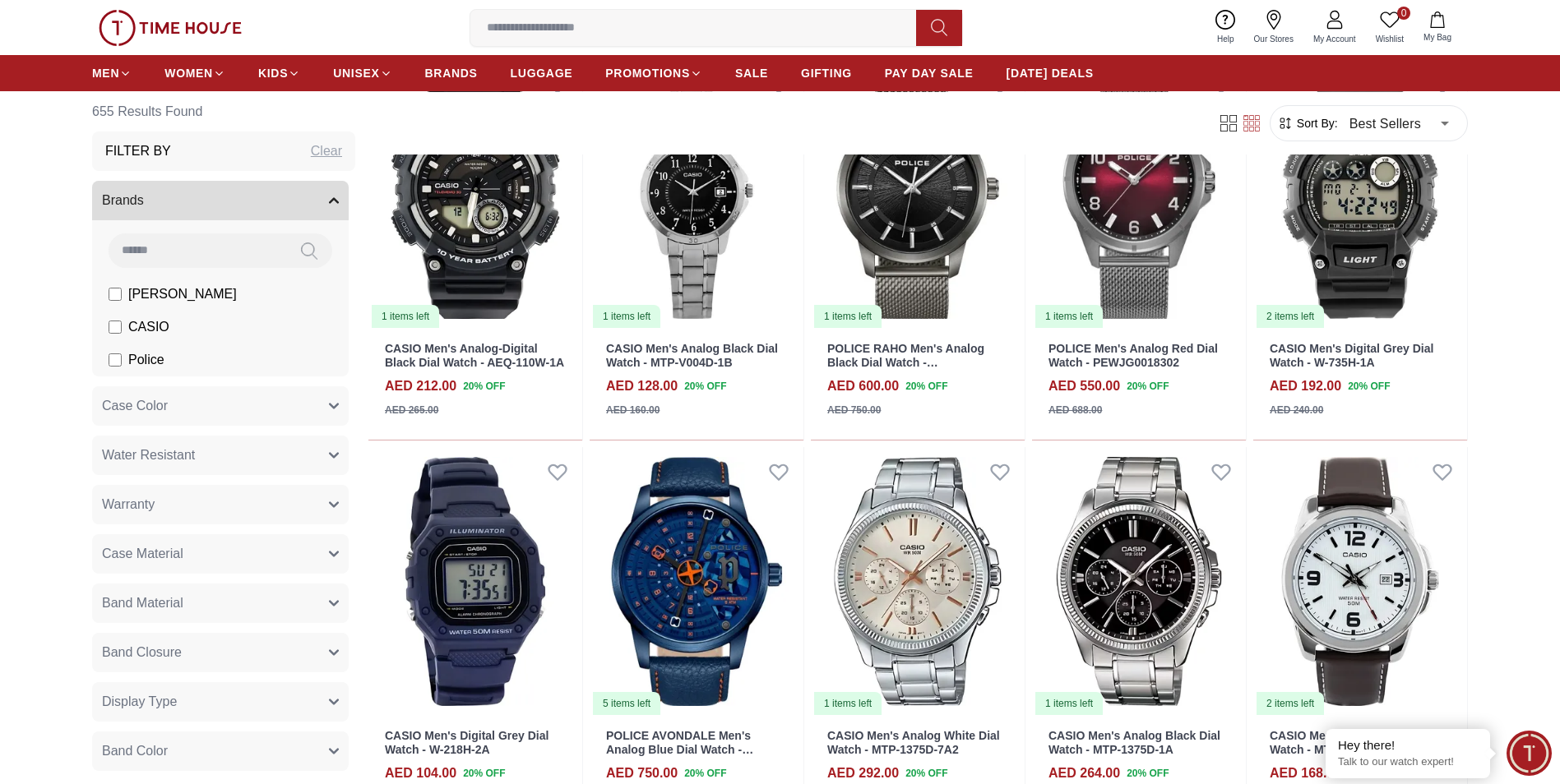
scroll to position [42934, 0]
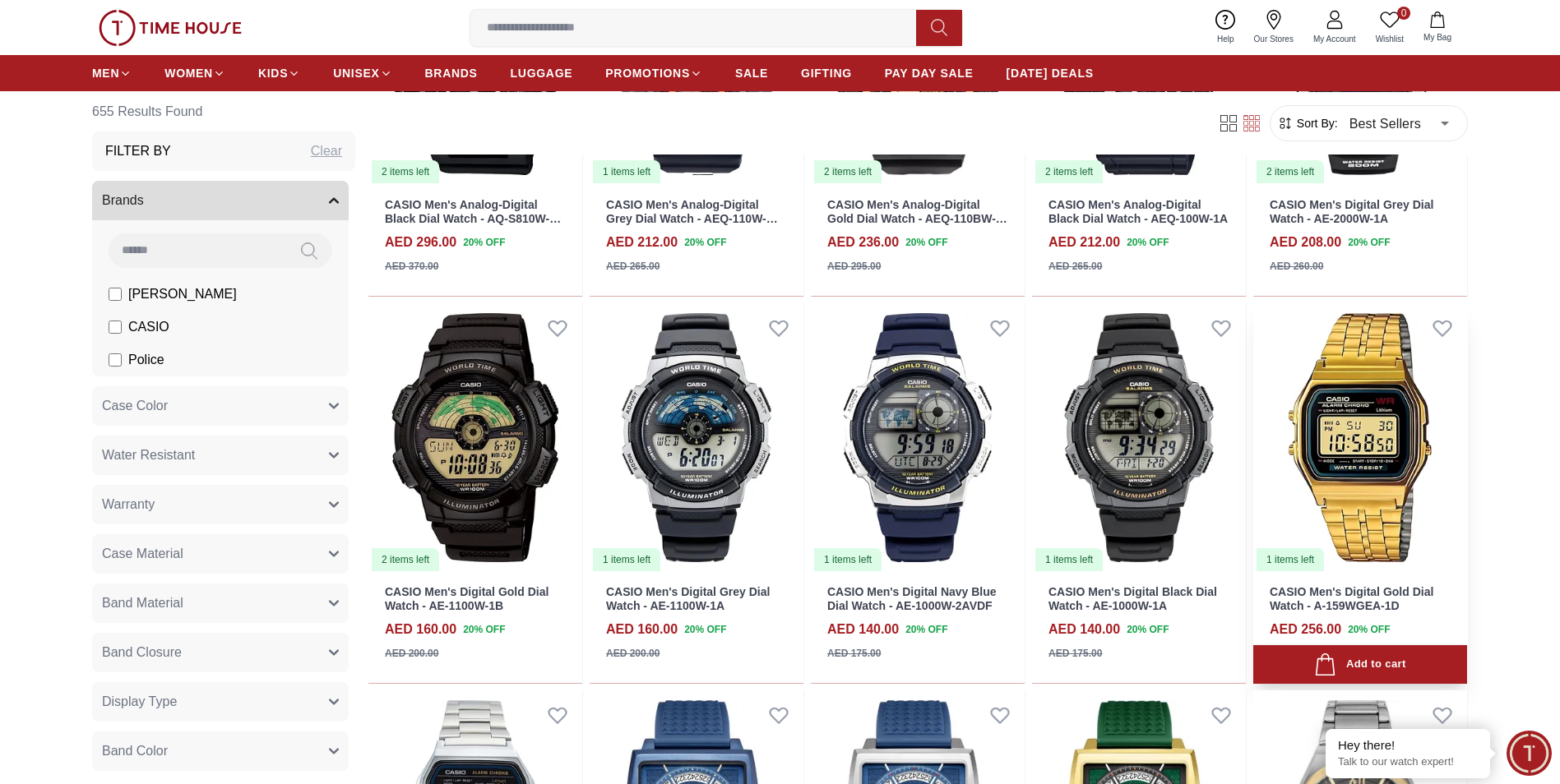
scroll to position [44236, 0]
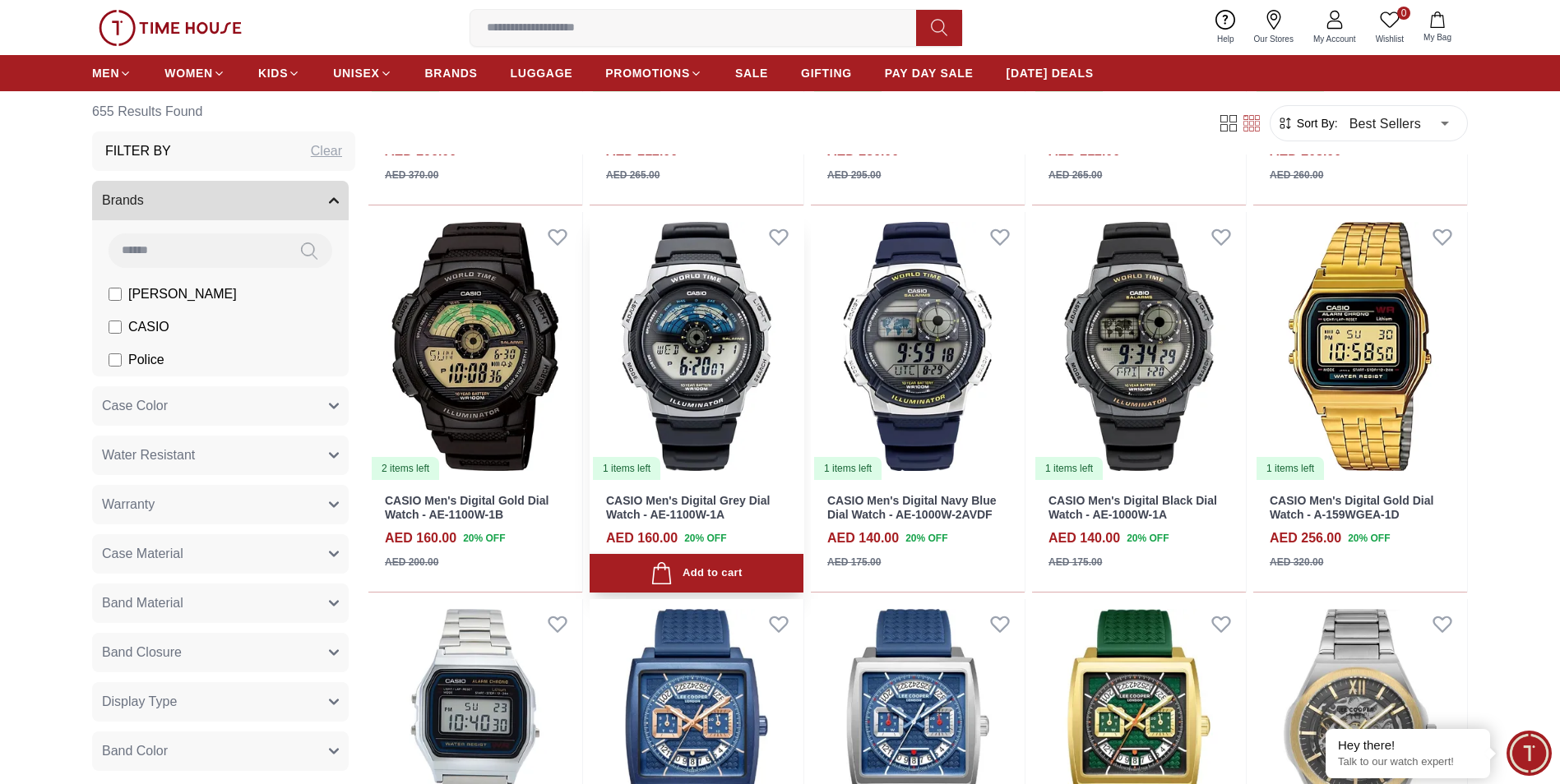
click at [715, 355] on img at bounding box center [697, 347] width 214 height 269
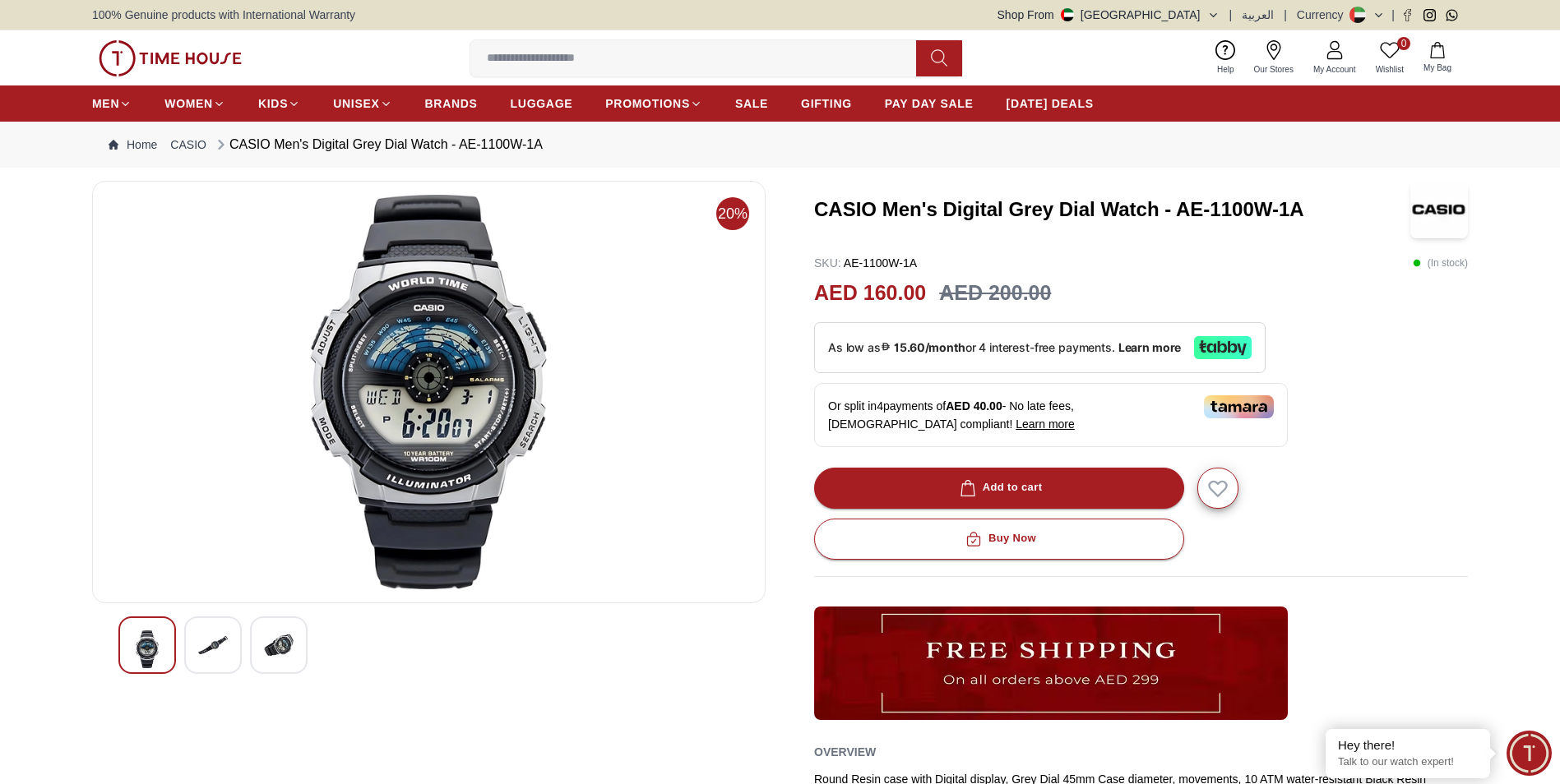
click at [226, 647] on img at bounding box center [212, 645] width 29 height 29
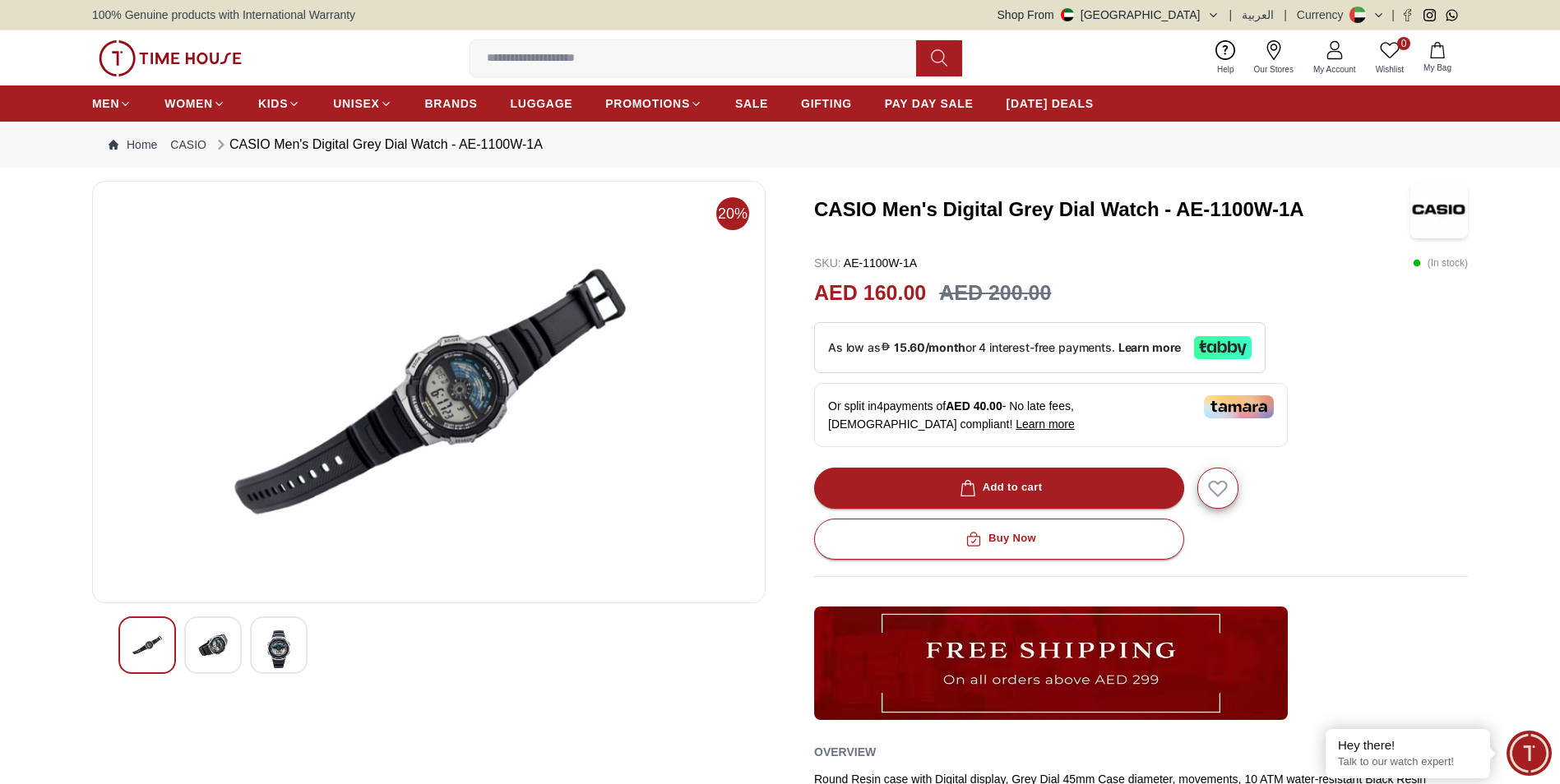
click at [277, 652] on img at bounding box center [279, 649] width 29 height 38
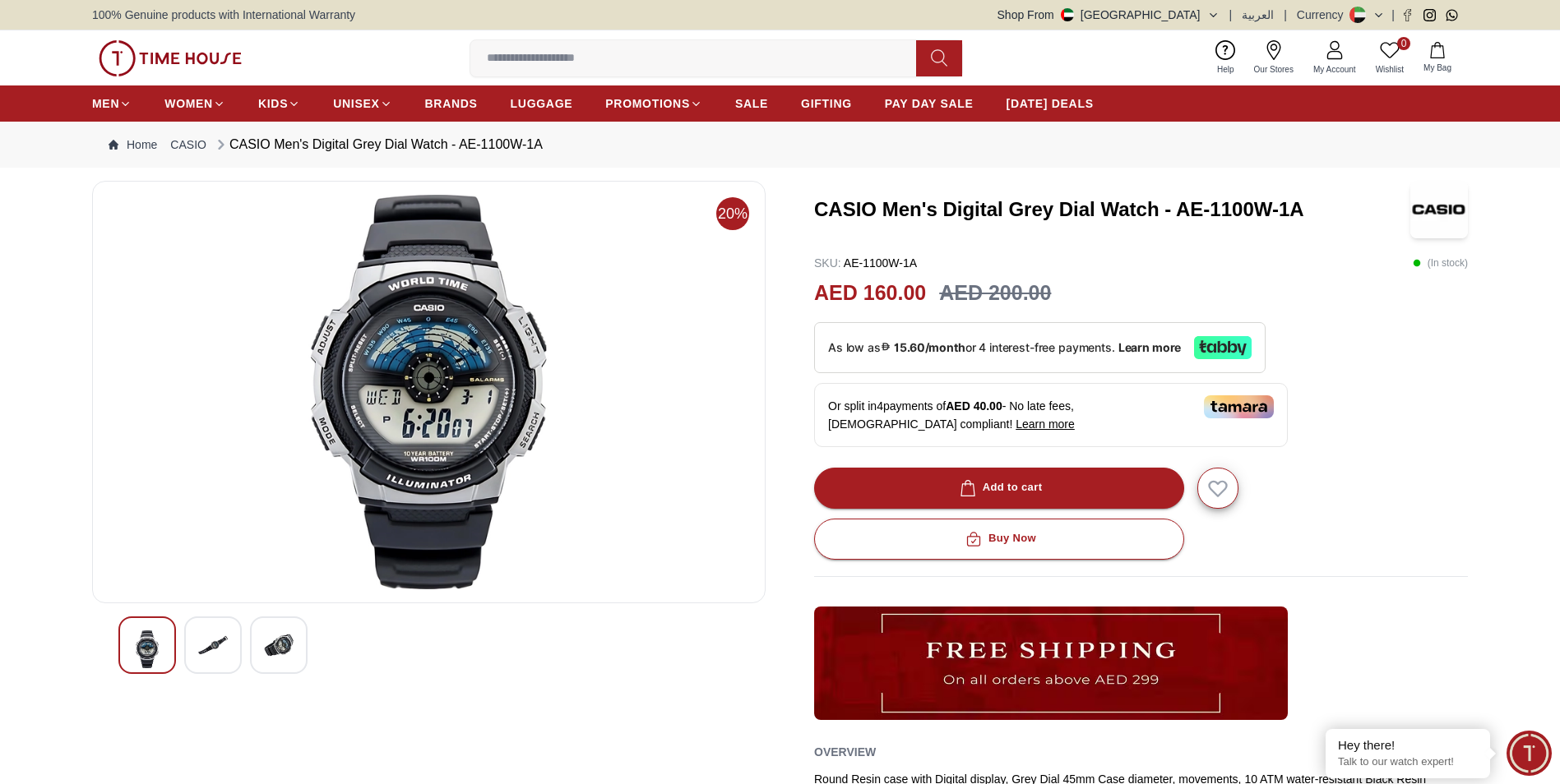
click at [232, 650] on div at bounding box center [212, 645] width 58 height 58
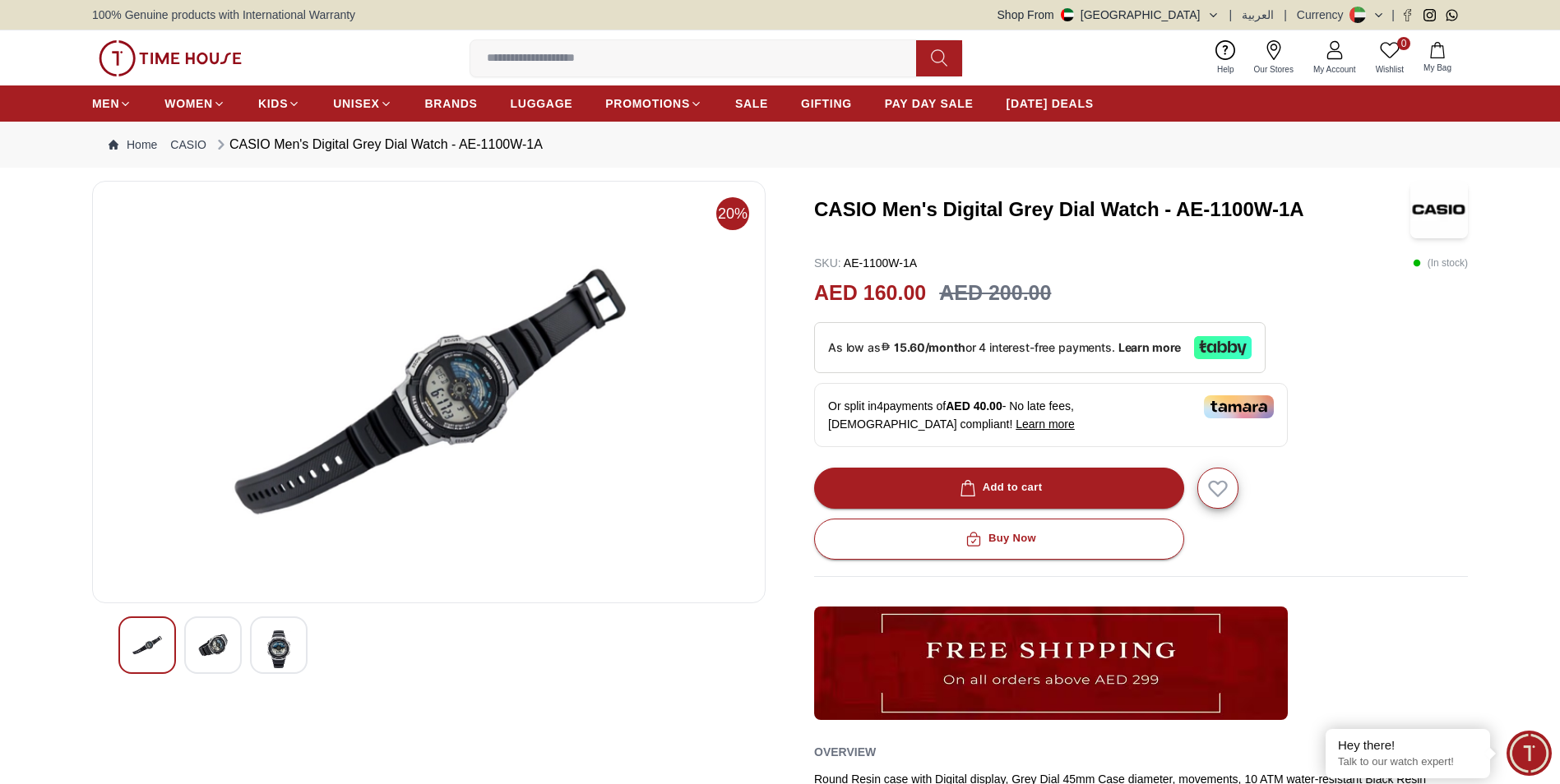
click at [161, 642] on img at bounding box center [147, 645] width 29 height 29
click at [146, 636] on img at bounding box center [147, 645] width 29 height 29
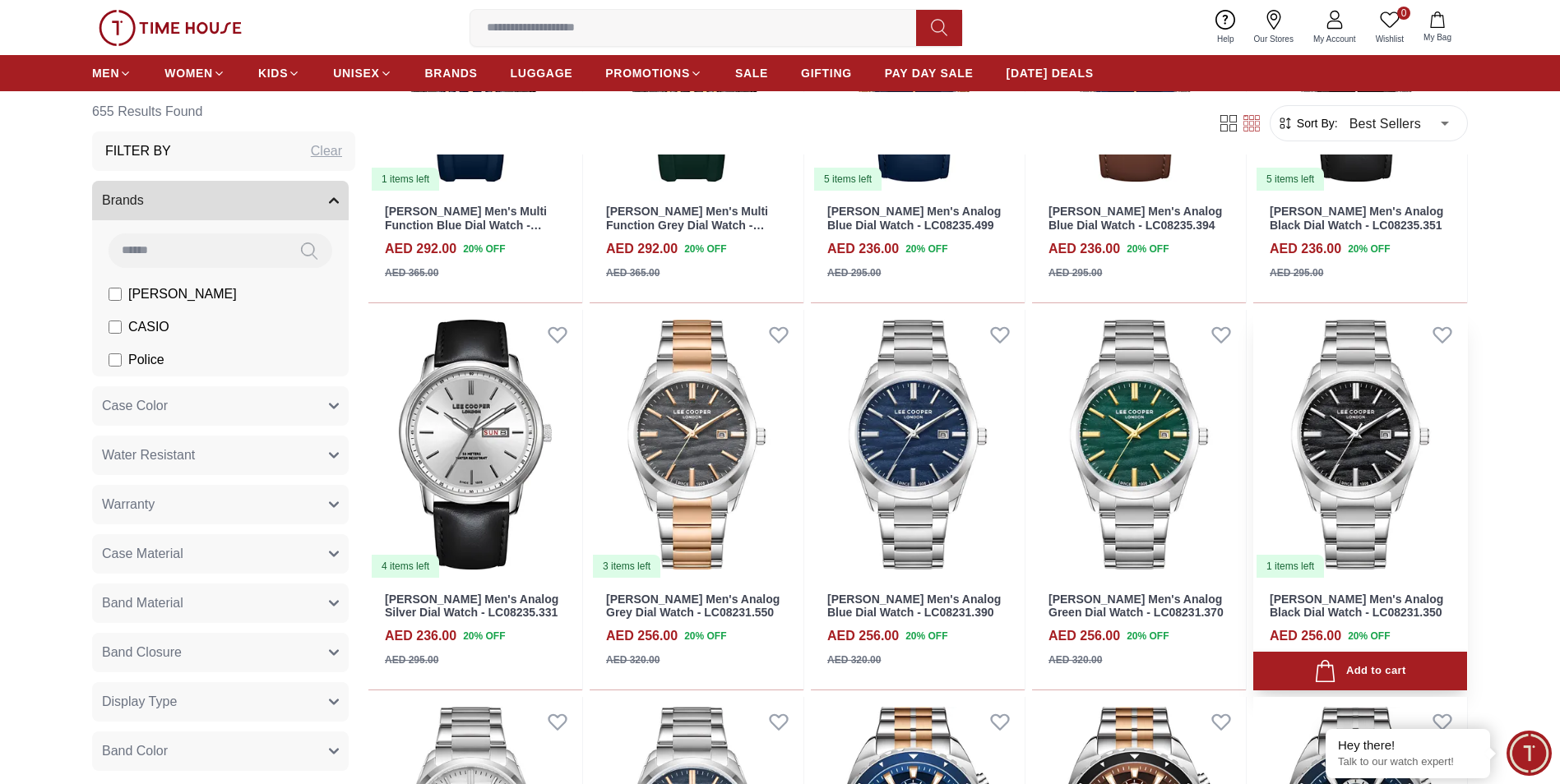
scroll to position [3289, 0]
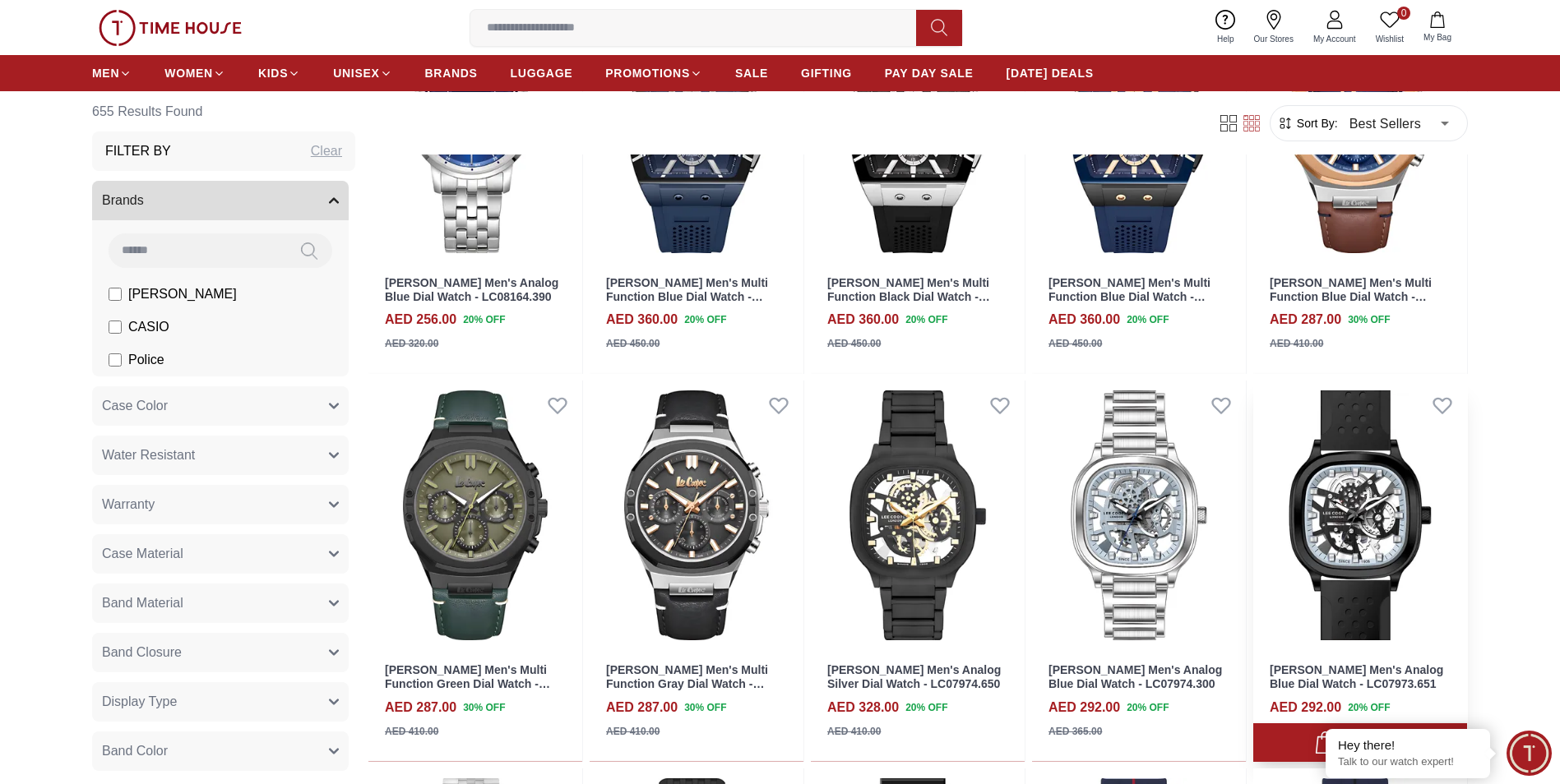
scroll to position [7482, 0]
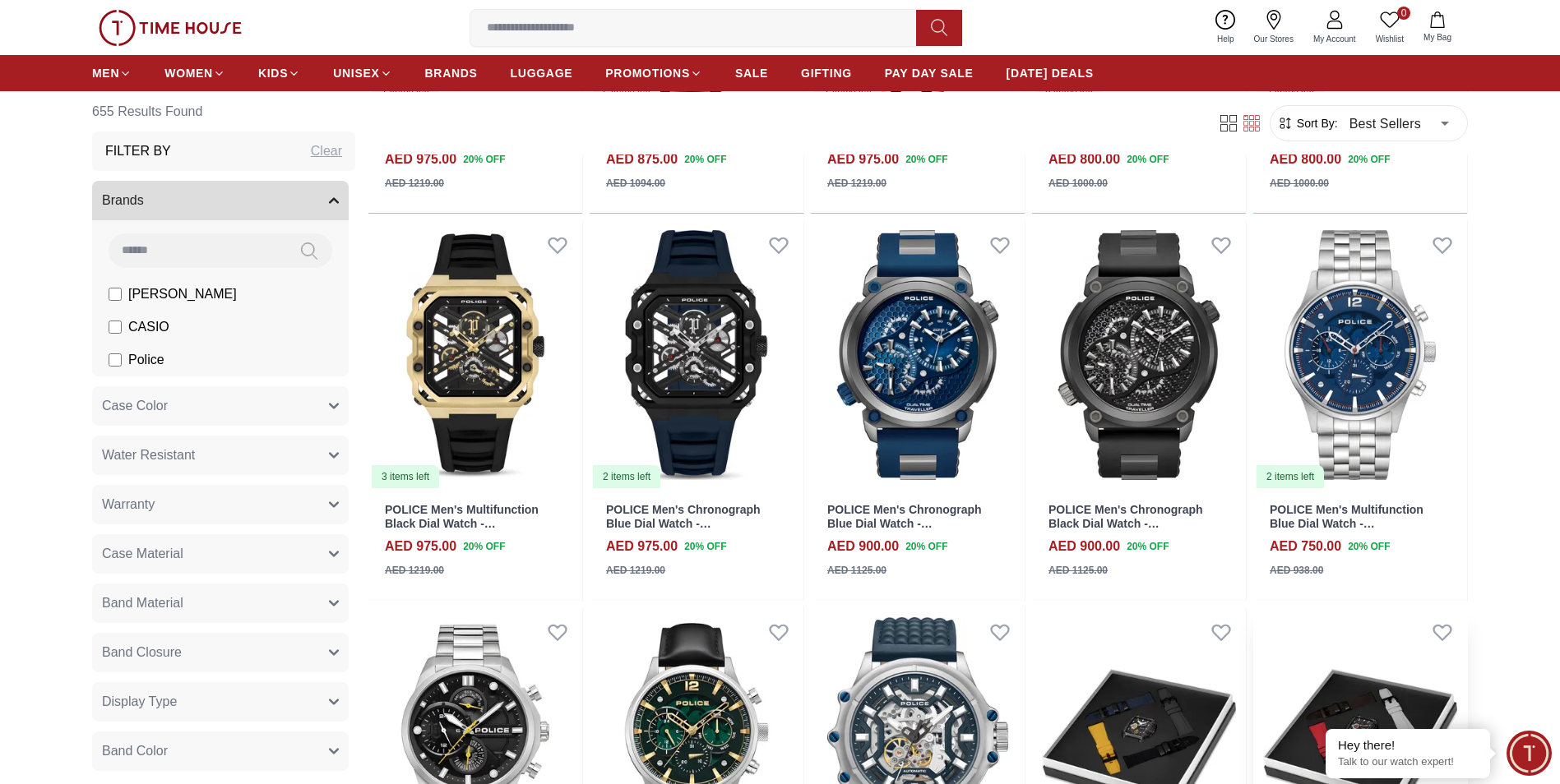
scroll to position [10442, 0]
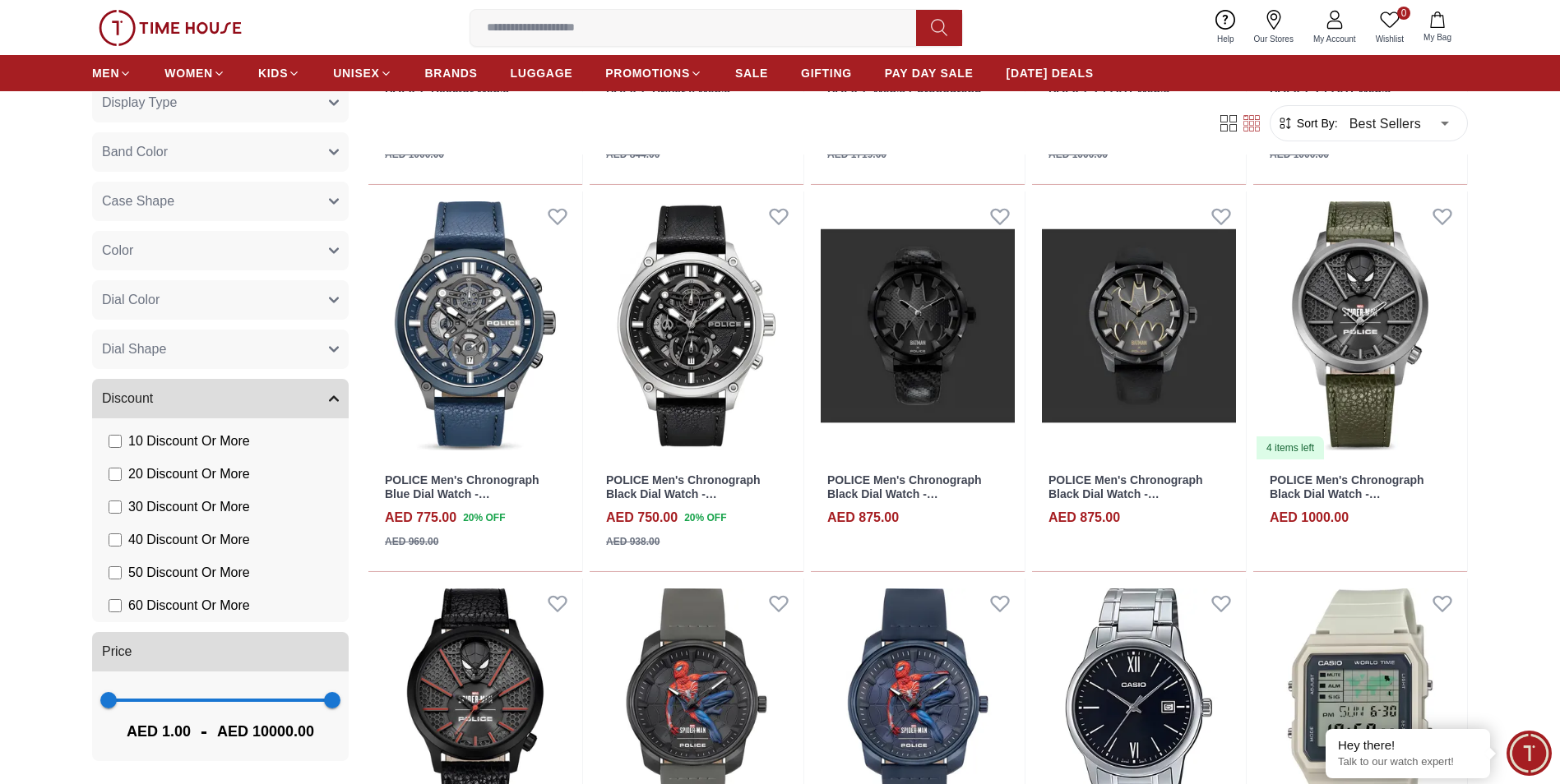
scroll to position [11264, 0]
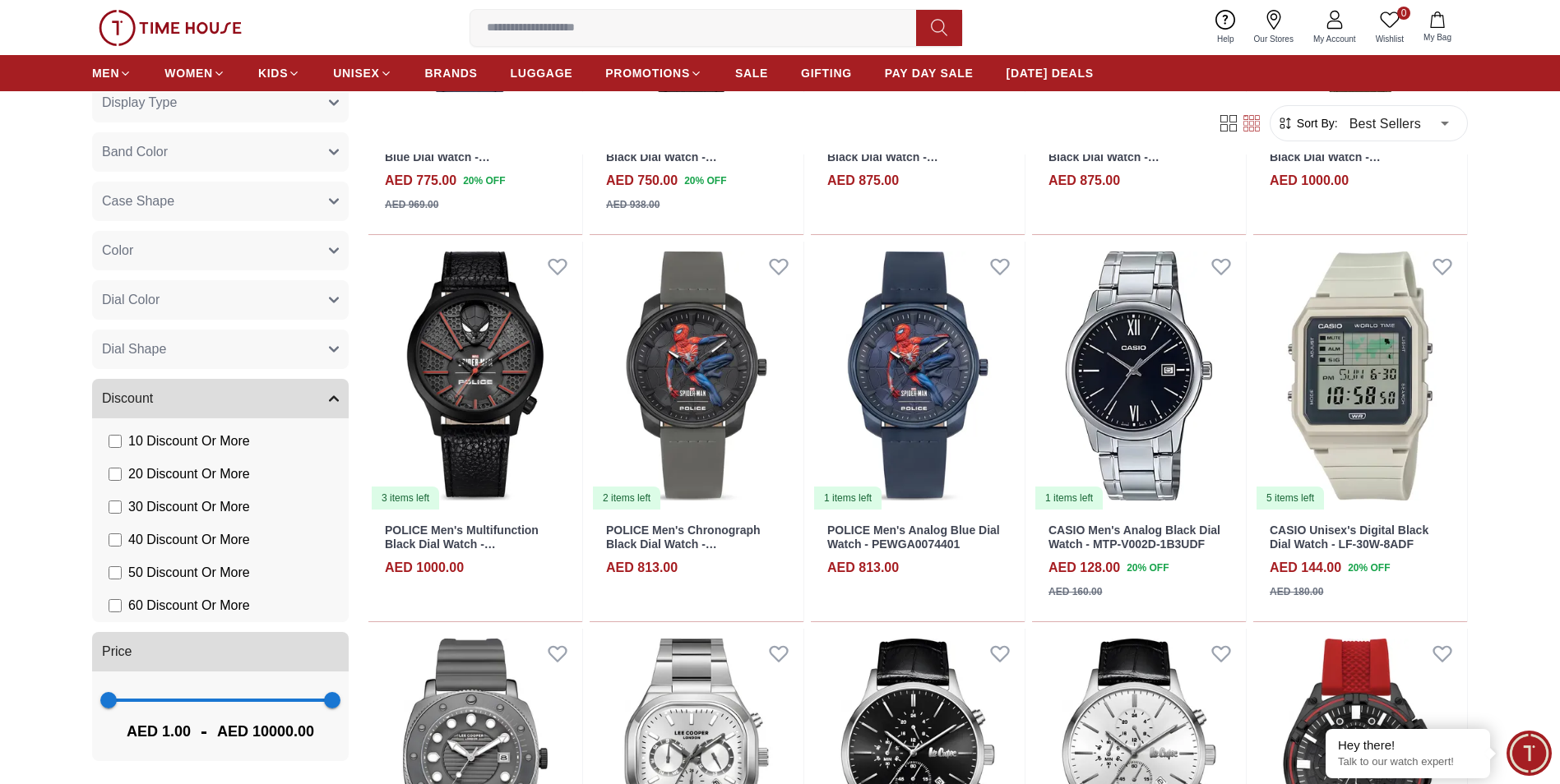
click at [155, 606] on span "60 Discount Or More" at bounding box center [189, 605] width 122 height 20
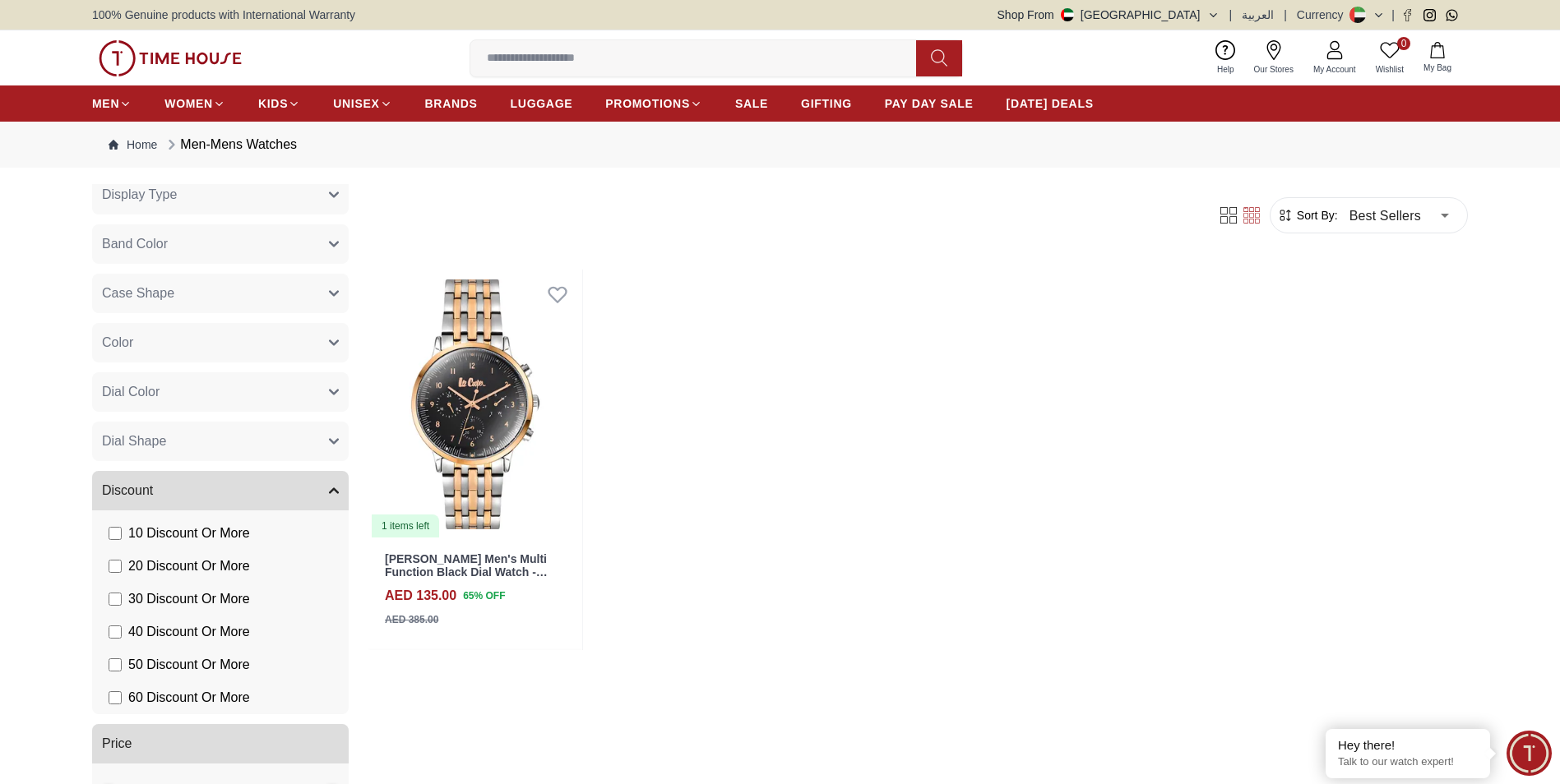
scroll to position [534, 0]
click at [521, 405] on img at bounding box center [476, 404] width 214 height 269
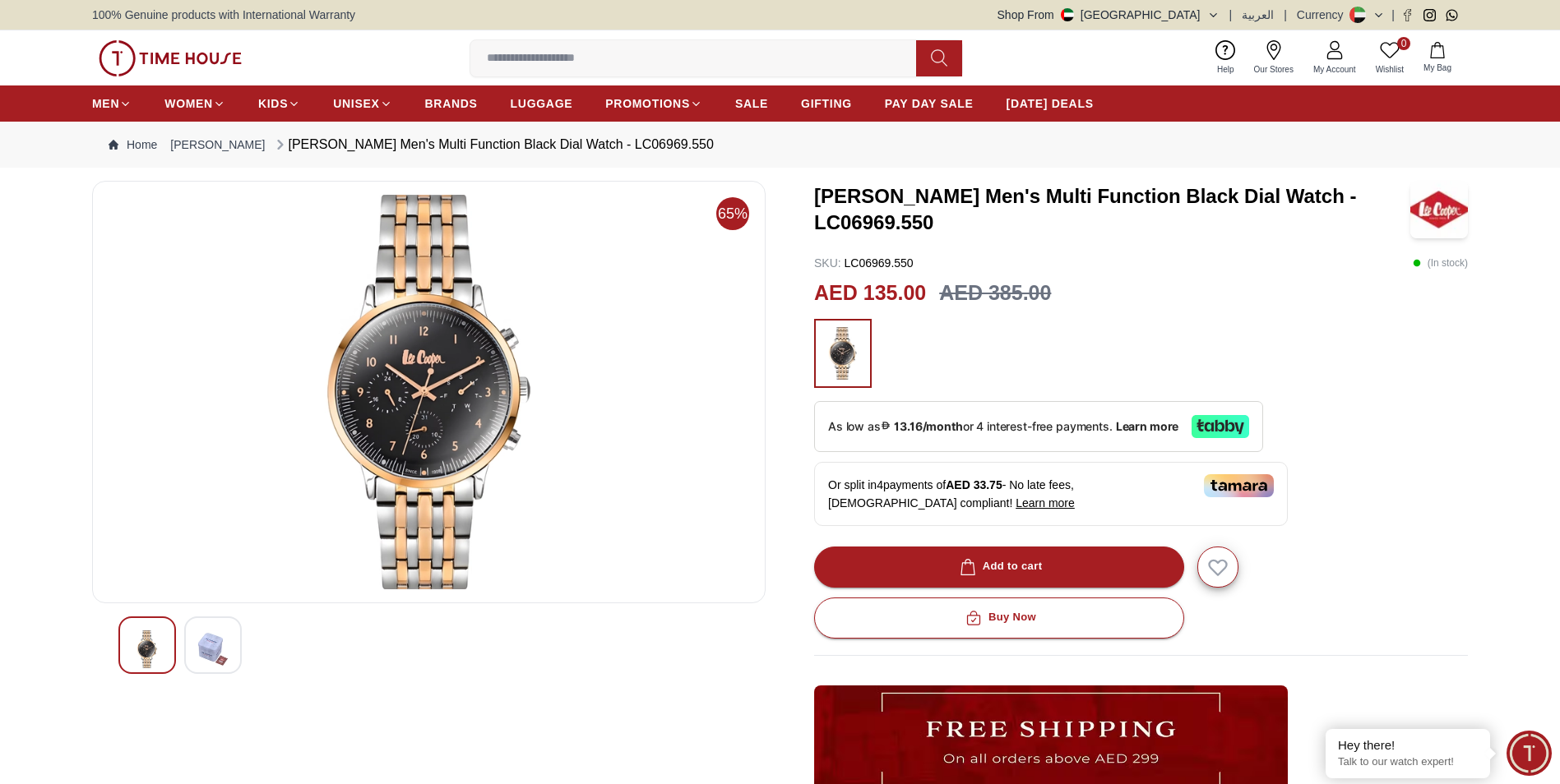
click at [472, 351] on img at bounding box center [428, 392] width 645 height 395
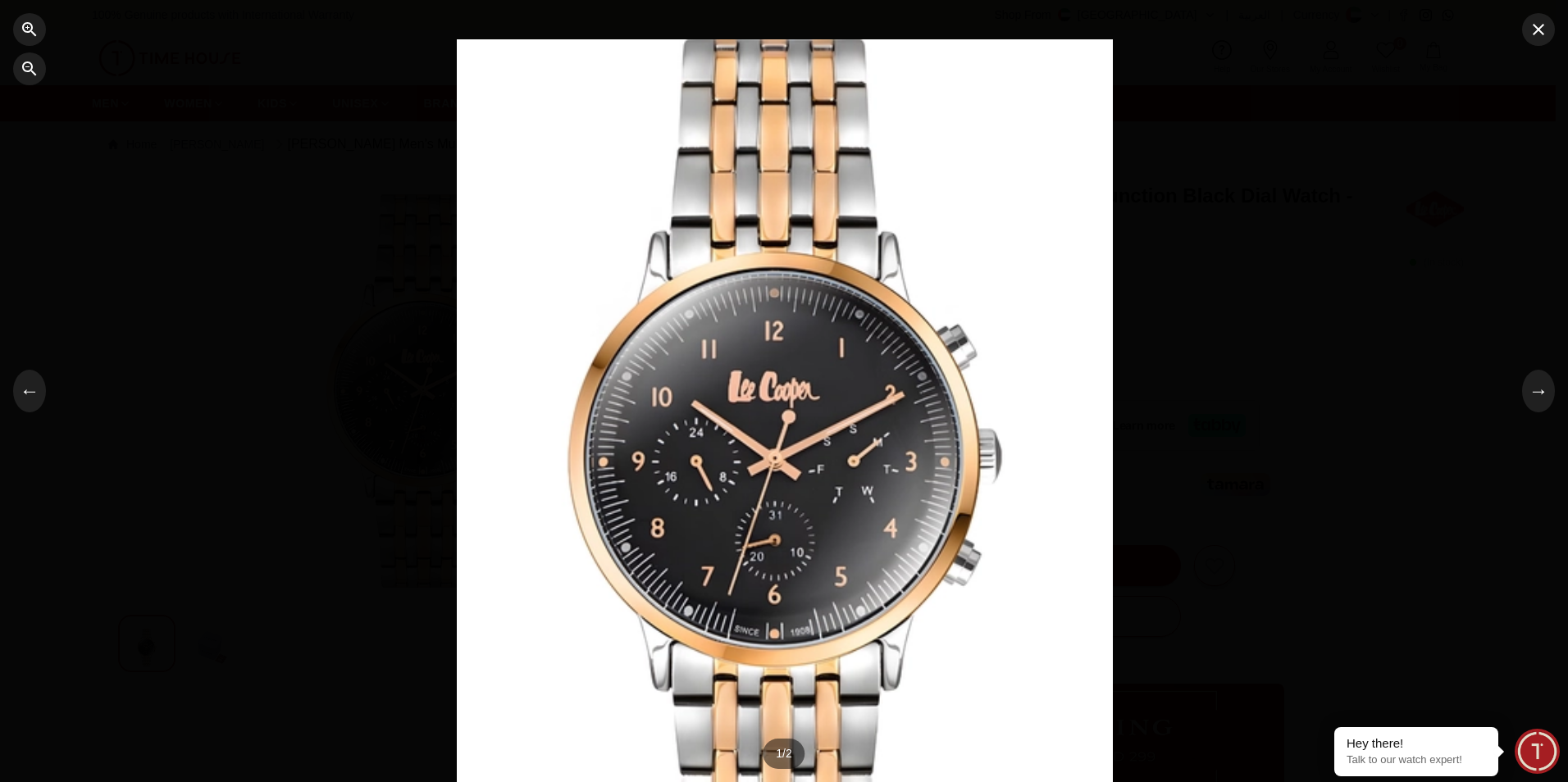
click at [756, 457] on div at bounding box center [784, 392] width 656 height 704
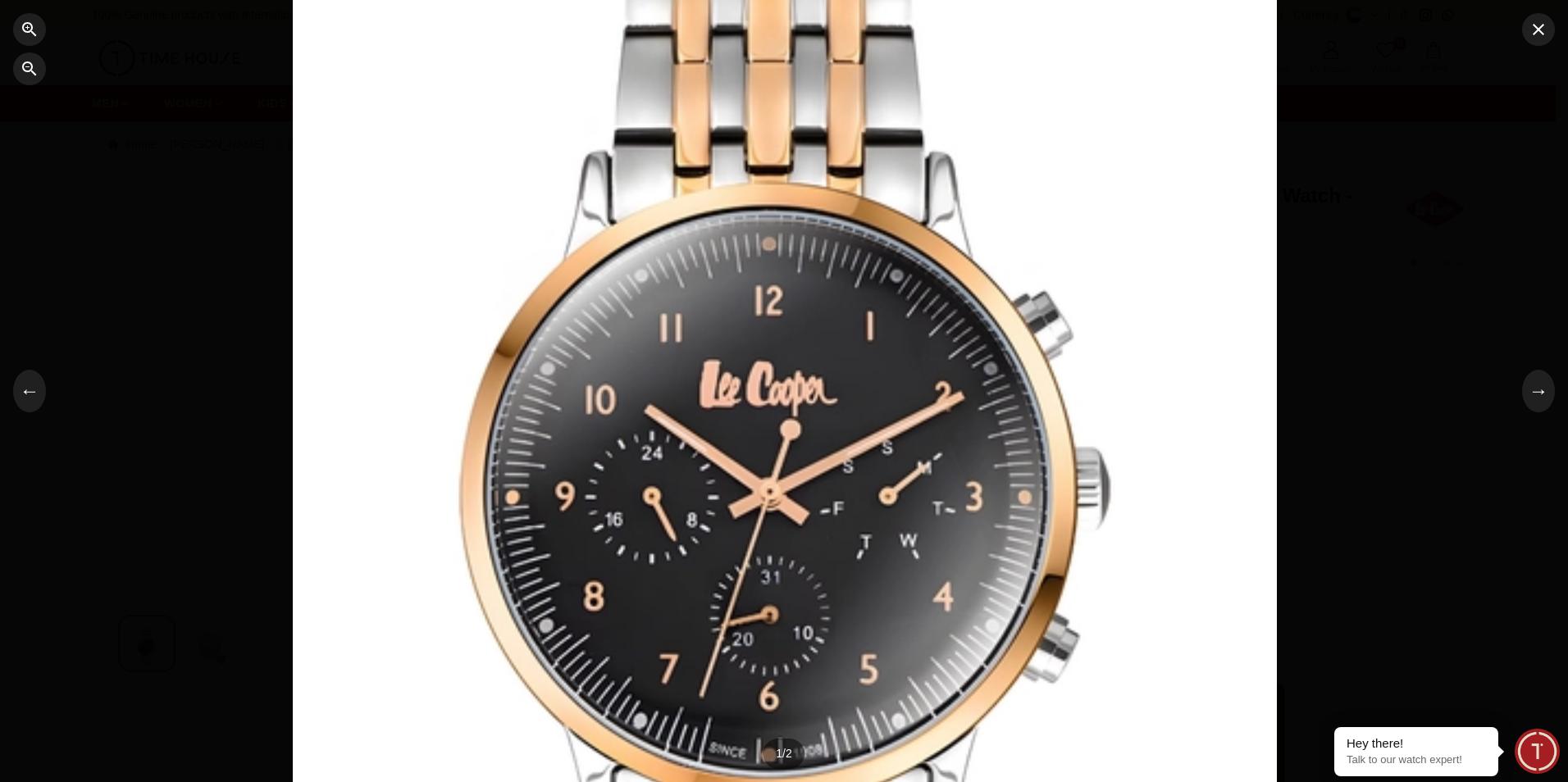
click at [788, 606] on div at bounding box center [784, 391] width 984 height 1056
drag, startPoint x: 788, startPoint y: 606, endPoint x: 1115, endPoint y: 381, distance: 396.9
click at [1115, 381] on div at bounding box center [784, 391] width 984 height 1056
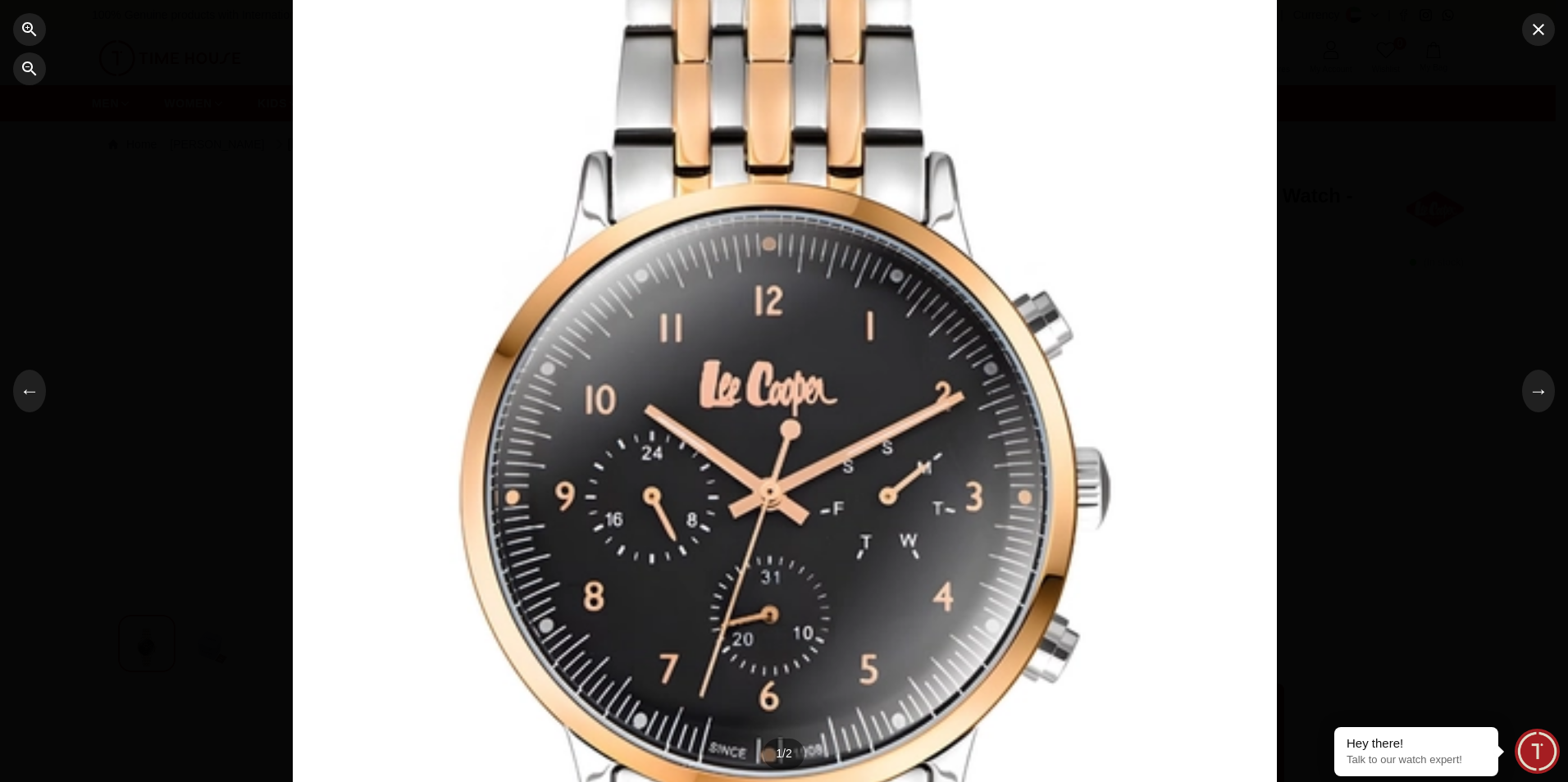
click at [1116, 380] on div at bounding box center [784, 391] width 984 height 1056
click at [1543, 40] on button "button" at bounding box center [1538, 29] width 33 height 33
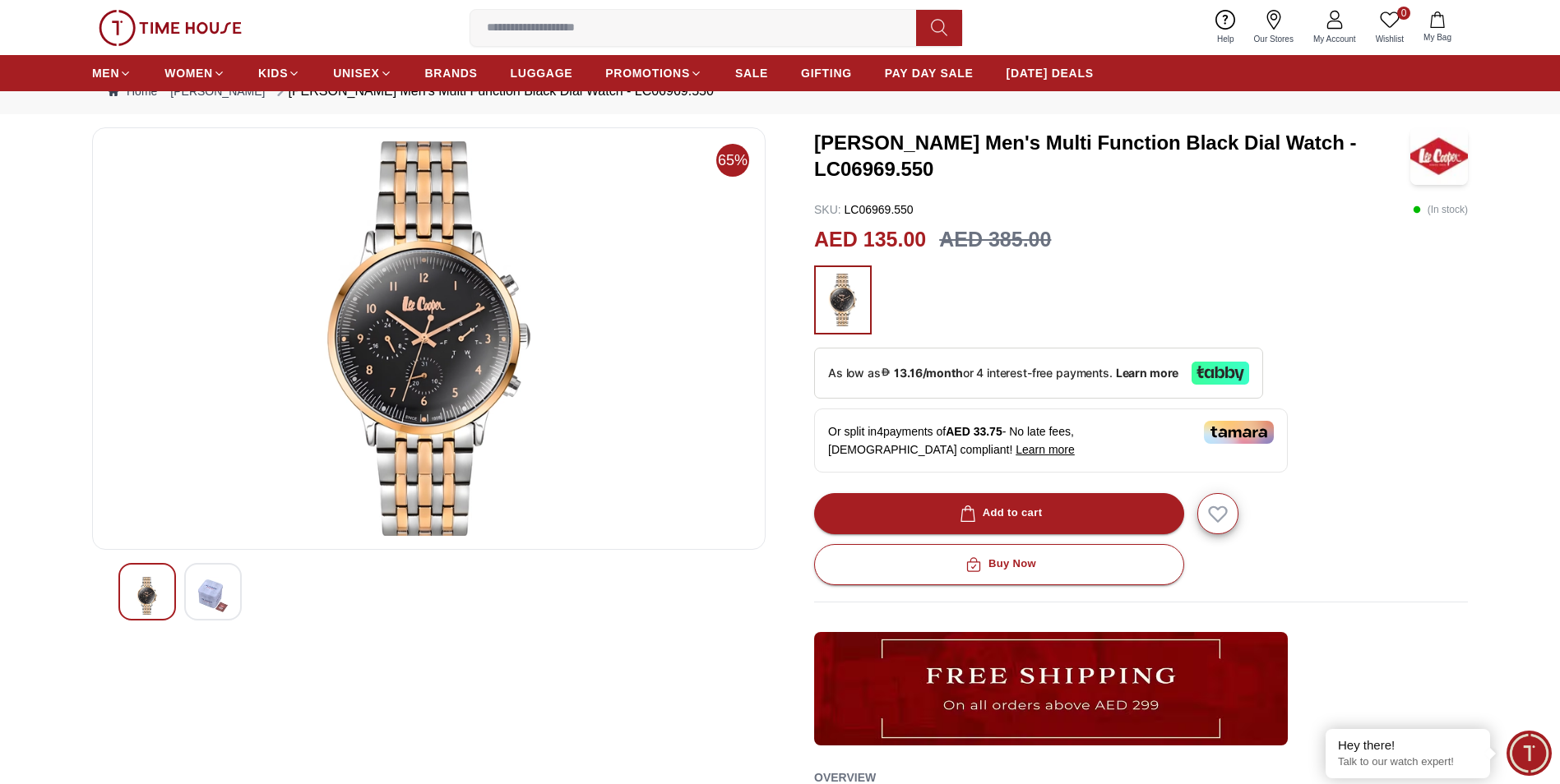
scroll to position [82, 0]
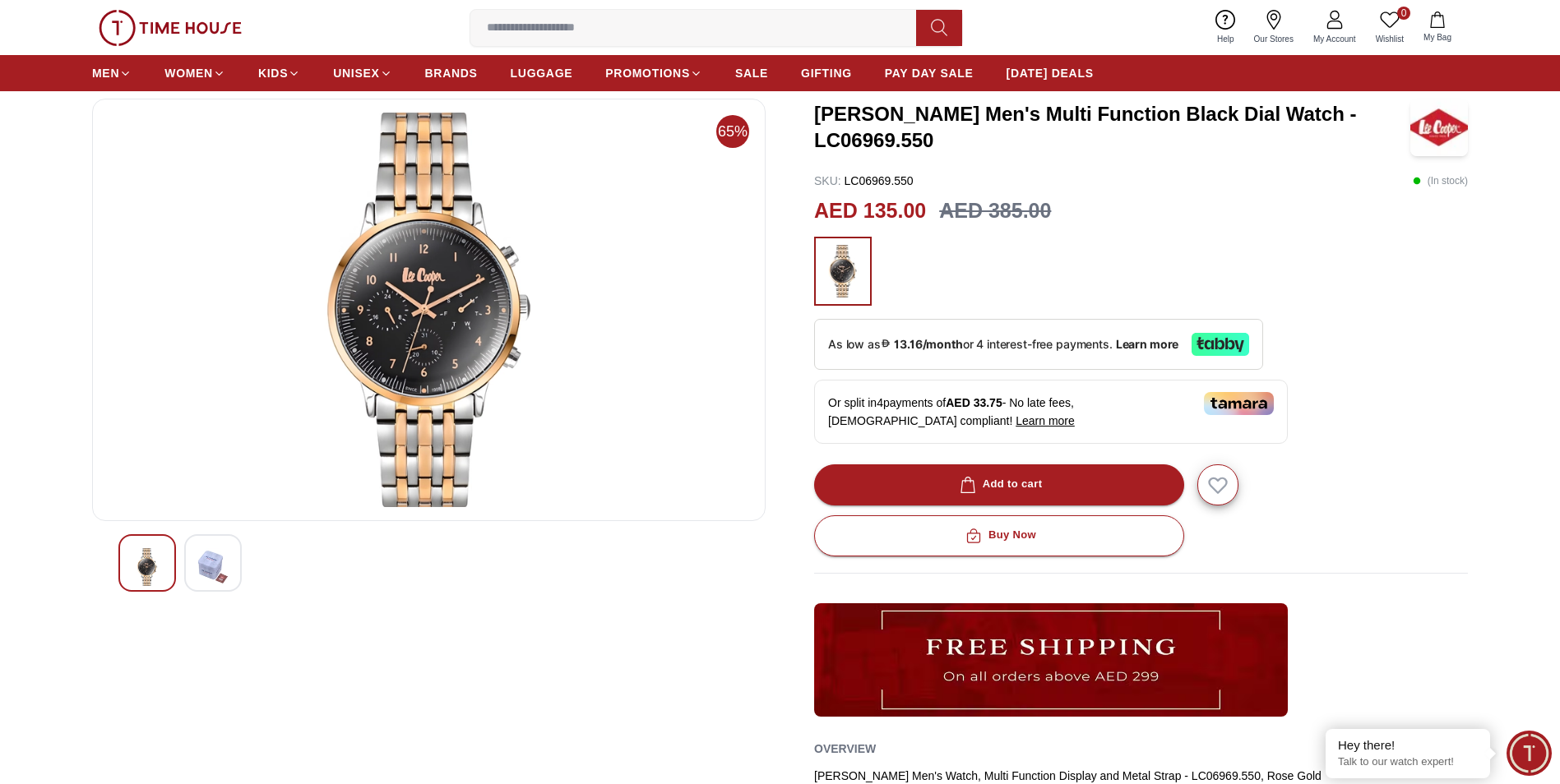
click at [205, 560] on img at bounding box center [212, 567] width 29 height 38
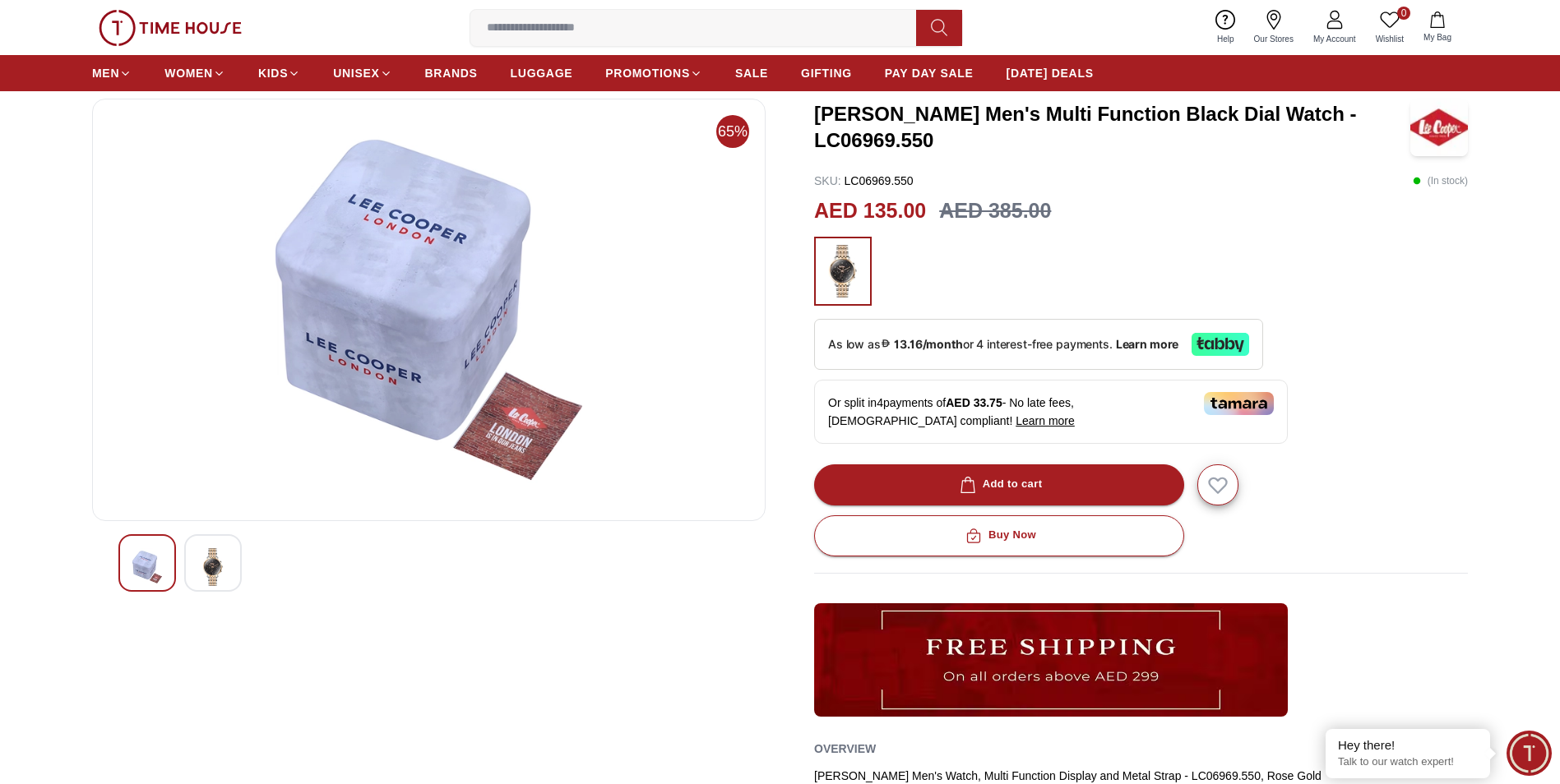
click at [149, 572] on img at bounding box center [147, 567] width 29 height 38
click at [124, 560] on div at bounding box center [147, 563] width 58 height 58
click at [139, 560] on img at bounding box center [147, 567] width 29 height 38
click at [356, 391] on img at bounding box center [428, 309] width 645 height 395
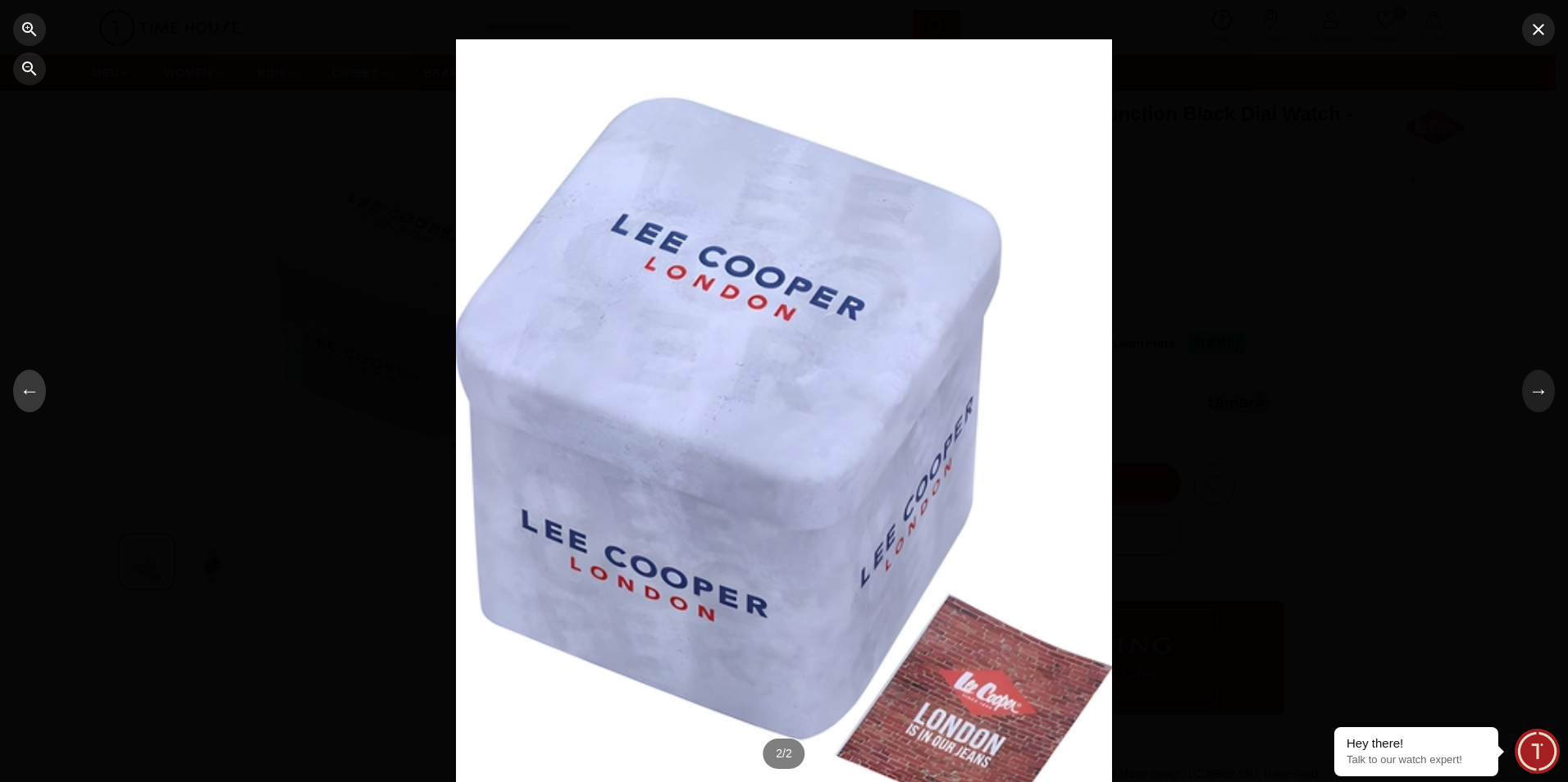
click at [26, 400] on button "←" at bounding box center [29, 391] width 33 height 43
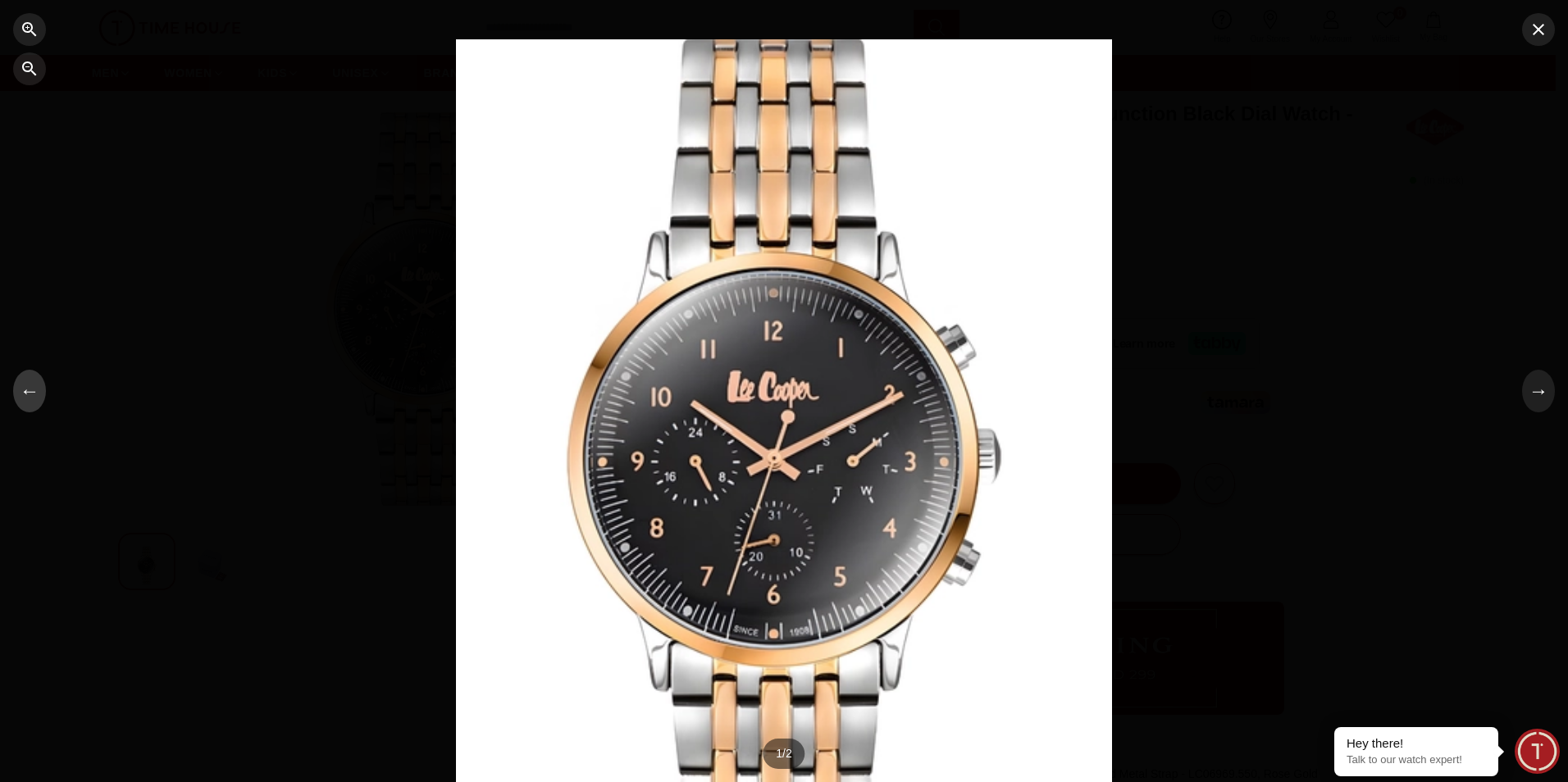
click at [26, 400] on button "←" at bounding box center [29, 391] width 33 height 43
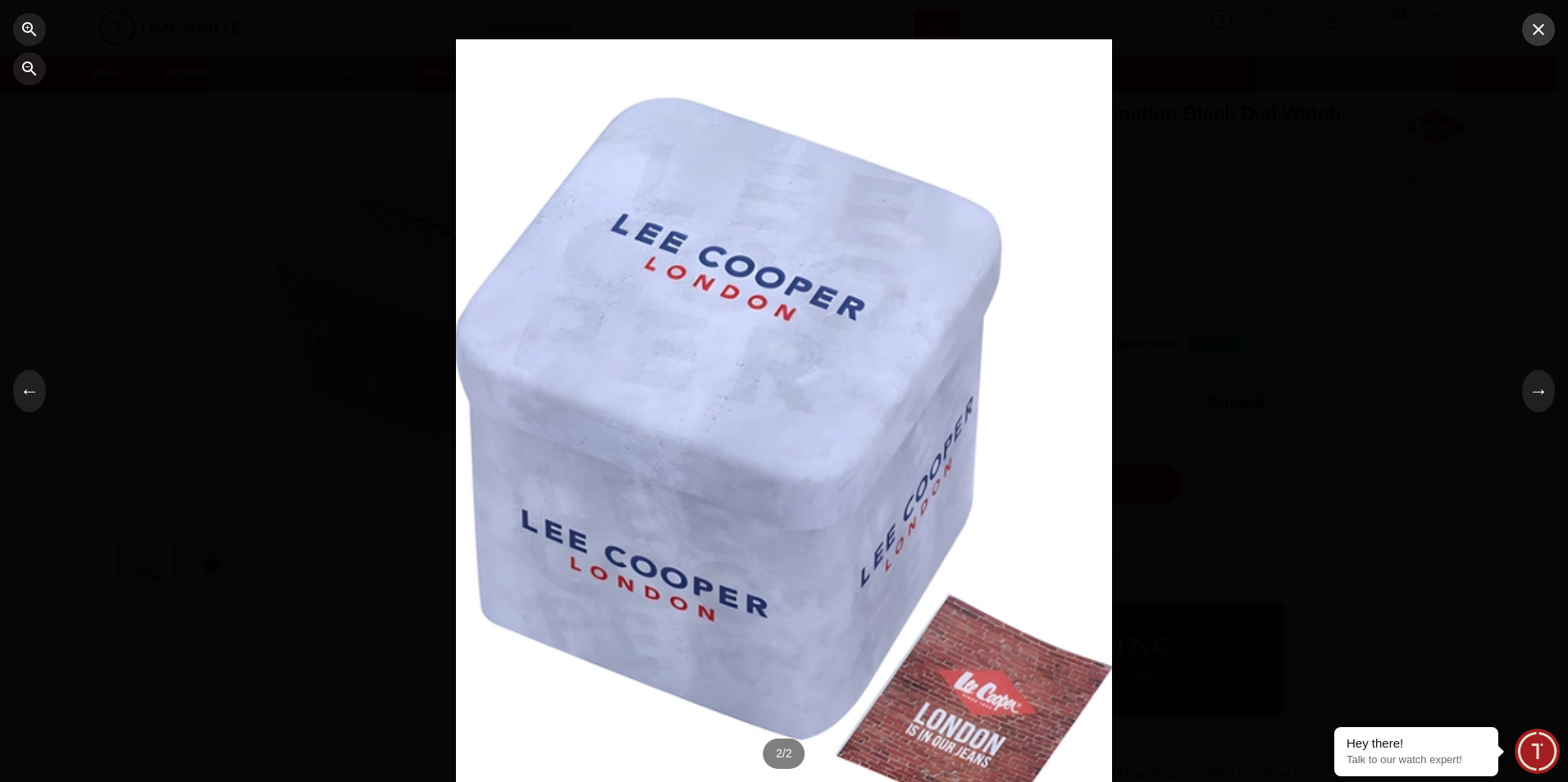
click at [1542, 34] on icon "button" at bounding box center [1538, 29] width 11 height 11
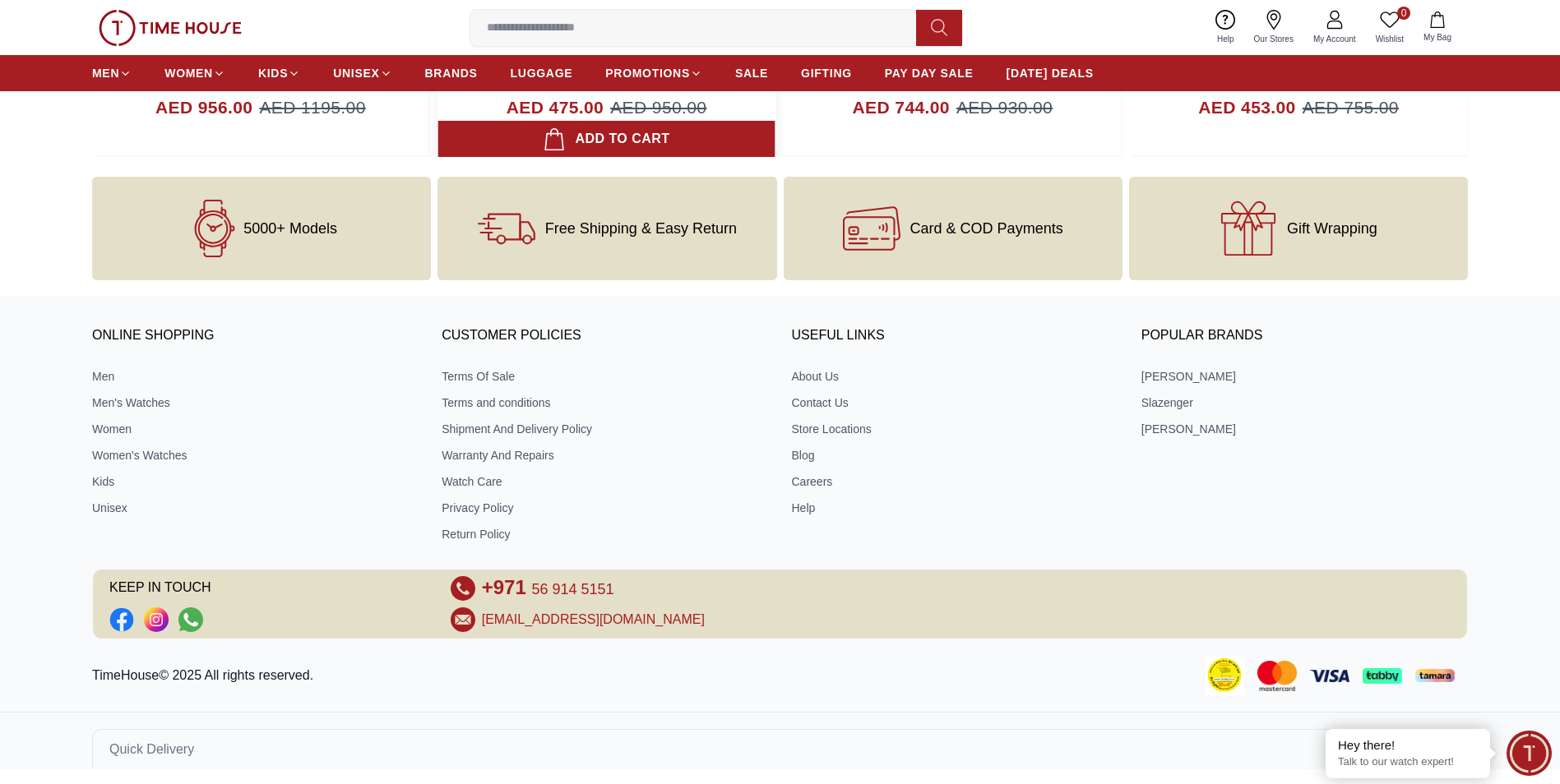
scroll to position [2016, 0]
